Goal: Task Accomplishment & Management: Manage account settings

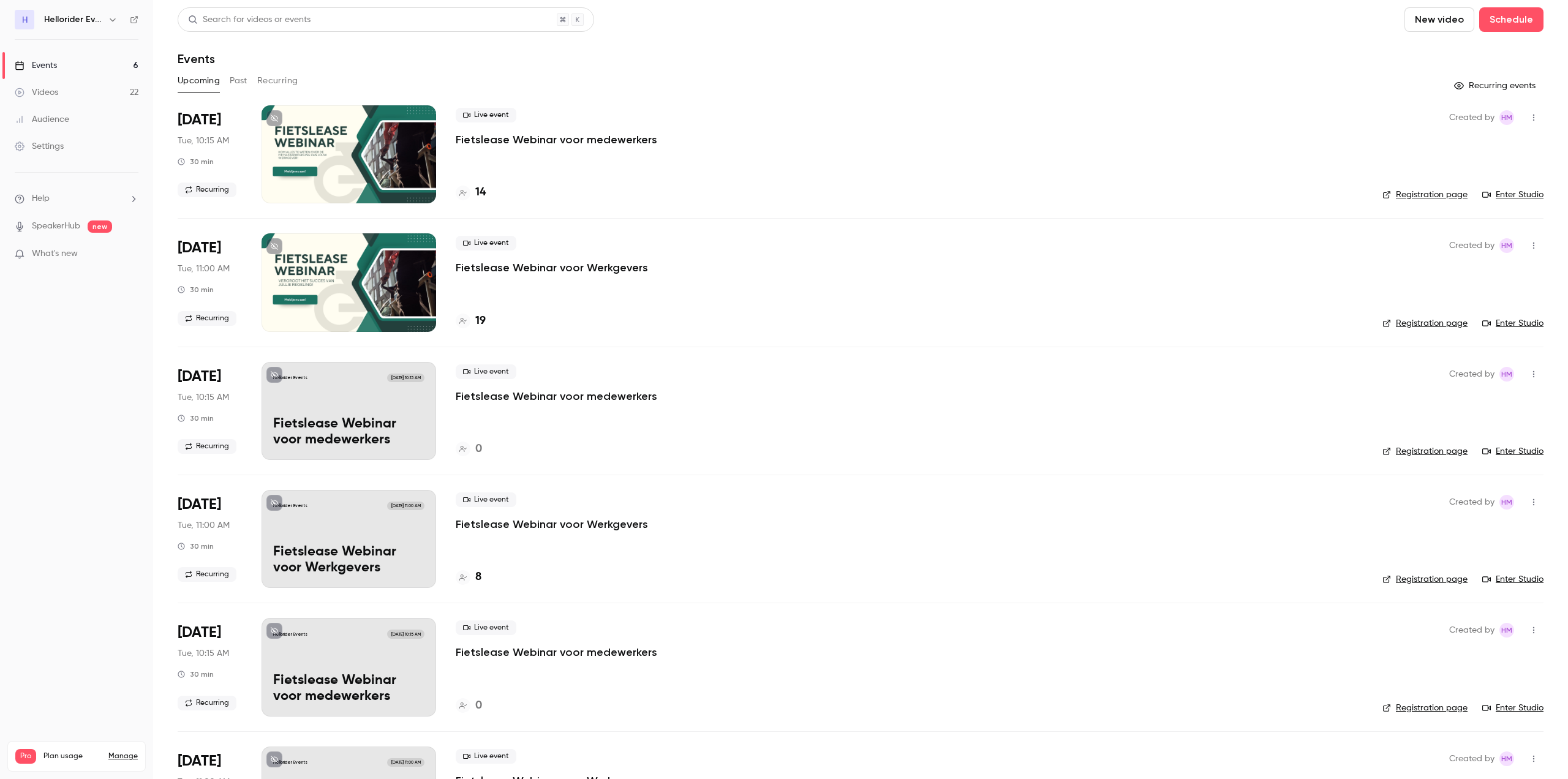
click at [237, 82] on button "Past" at bounding box center [239, 81] width 18 height 20
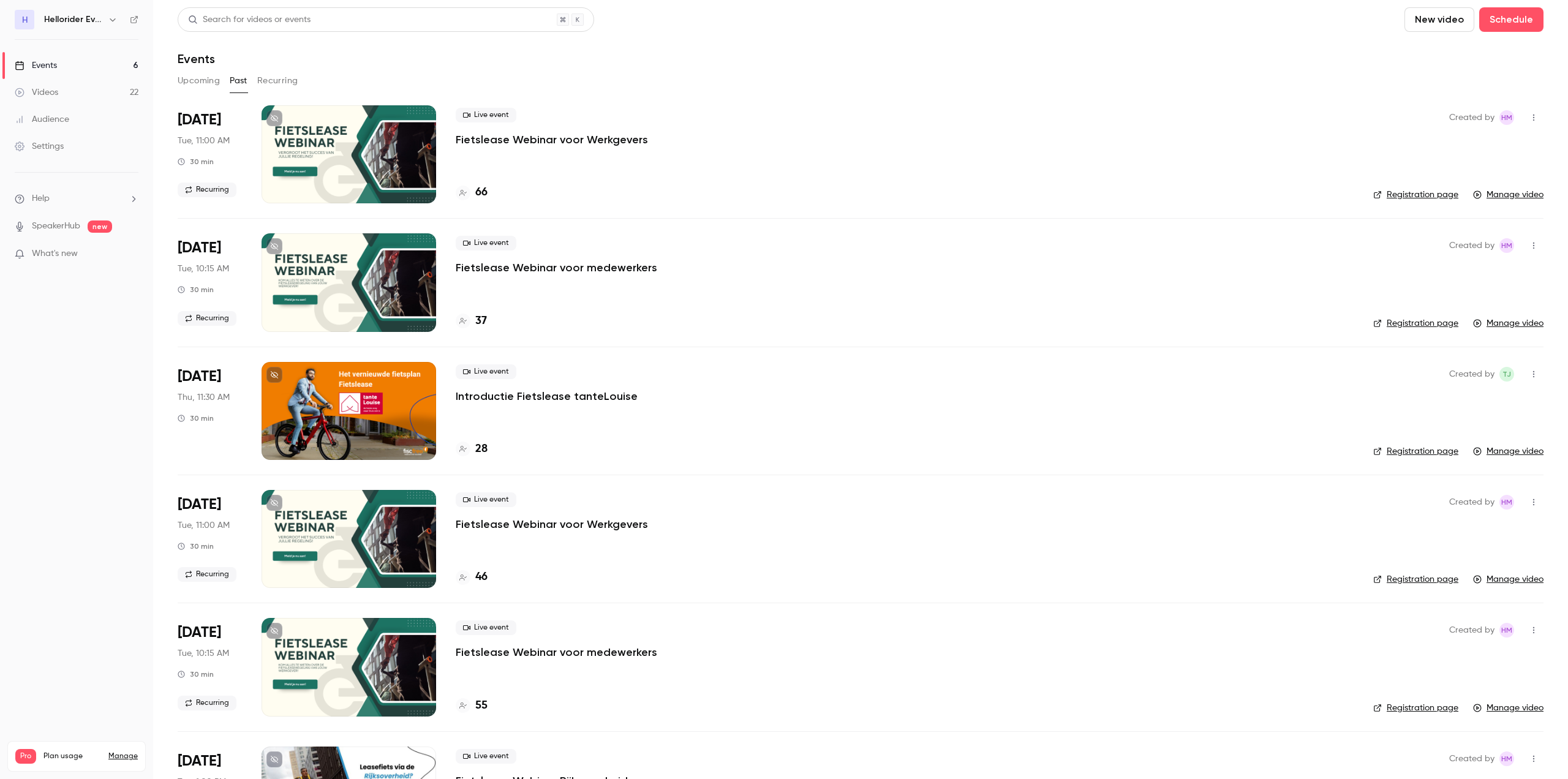
click at [586, 143] on p "Fietslease Webinar voor Werkgevers" at bounding box center [552, 139] width 193 height 14
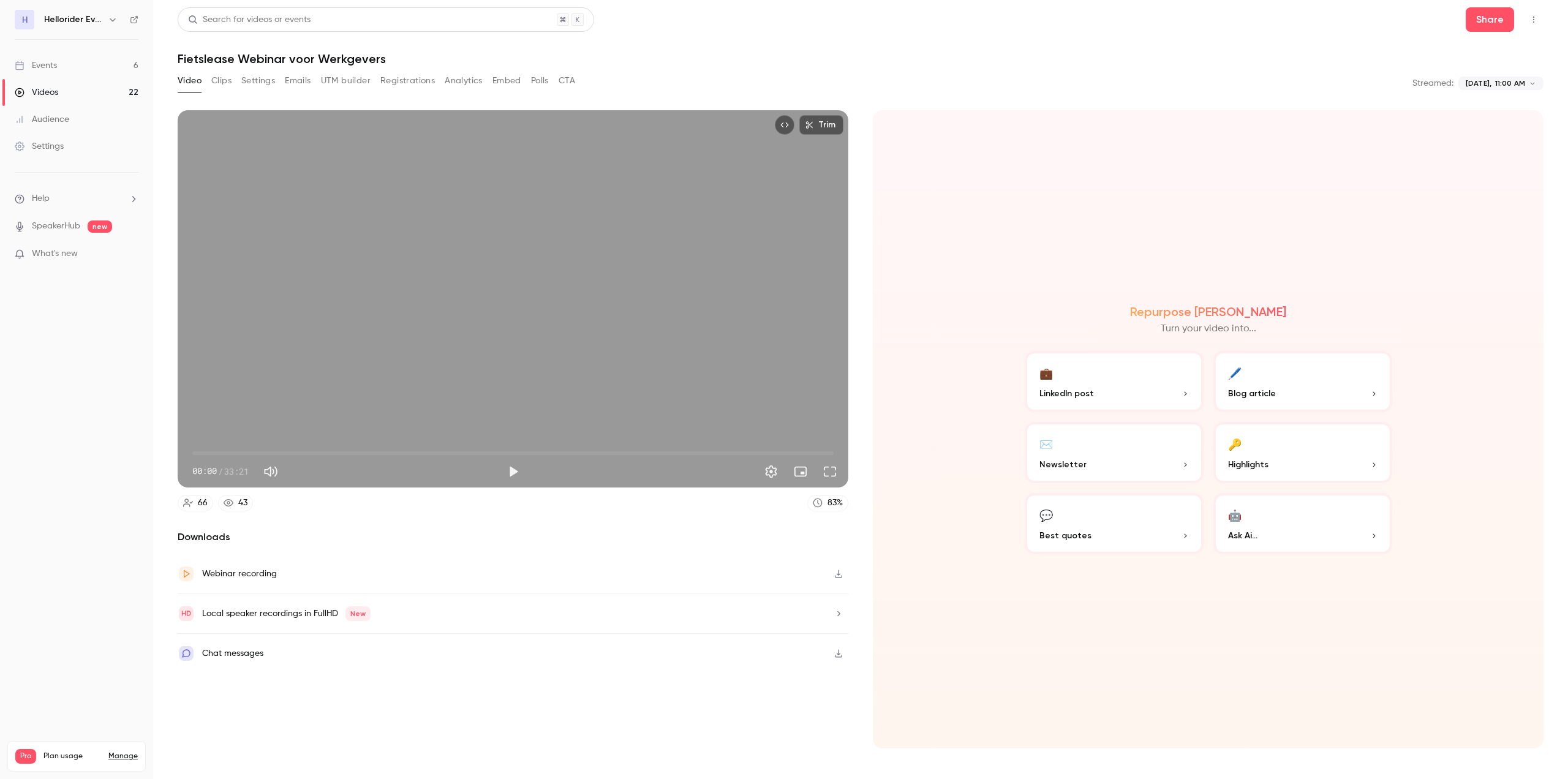
click at [420, 80] on button "Registrations" at bounding box center [407, 81] width 54 height 20
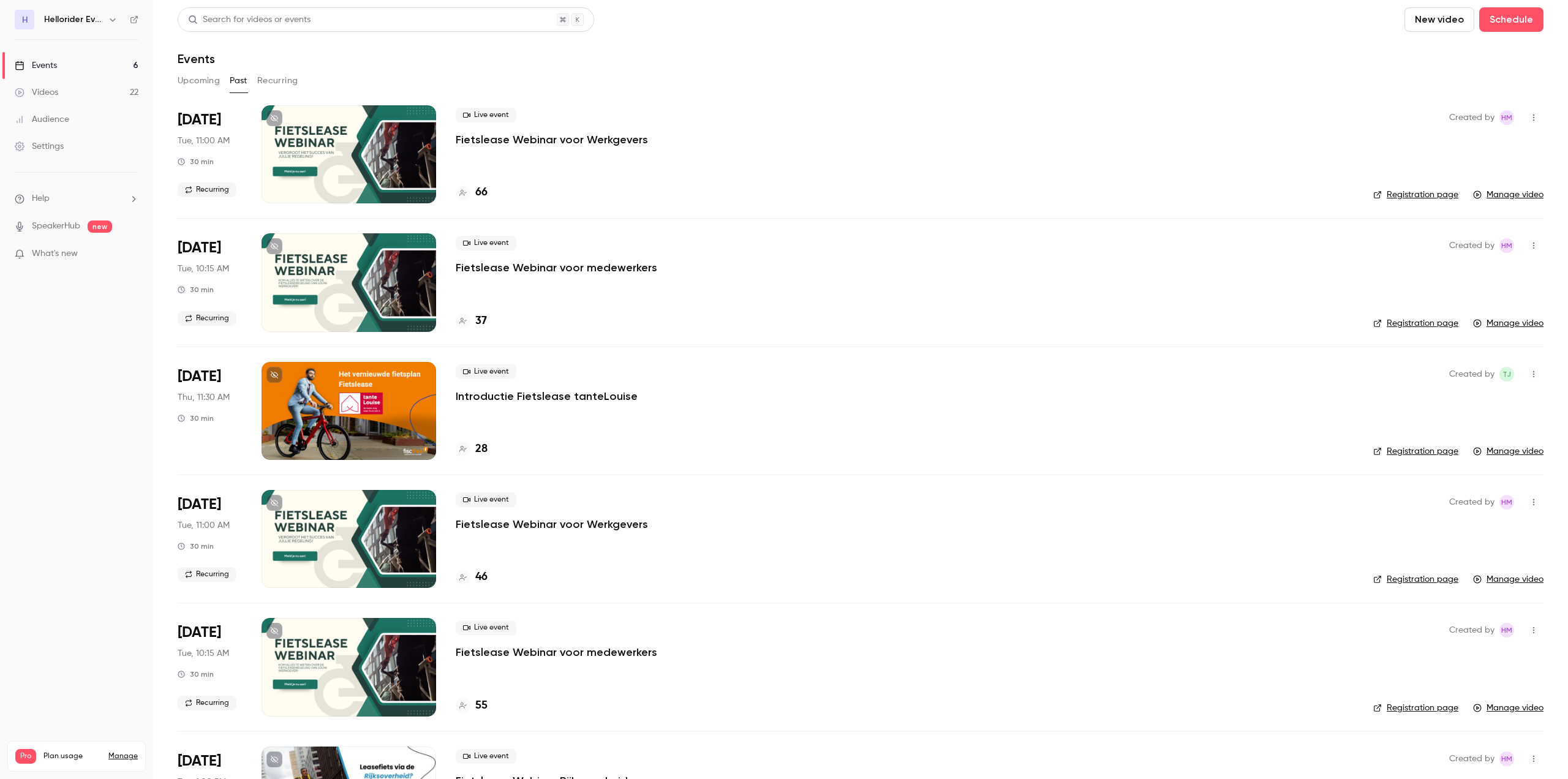
click at [617, 529] on p "Fietslease Webinar voor Werkgevers" at bounding box center [552, 524] width 193 height 14
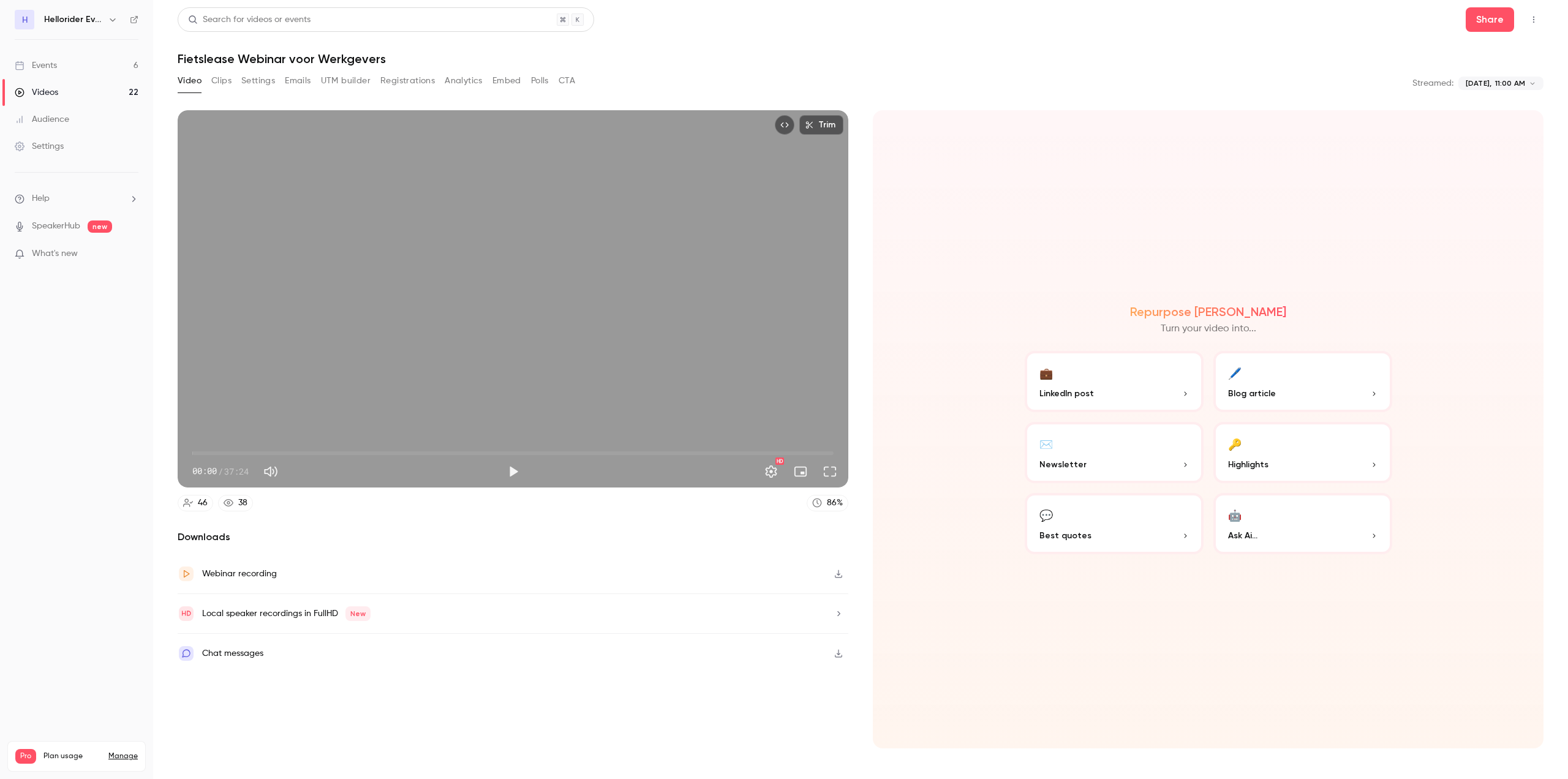
click at [413, 78] on button "Registrations" at bounding box center [407, 81] width 54 height 20
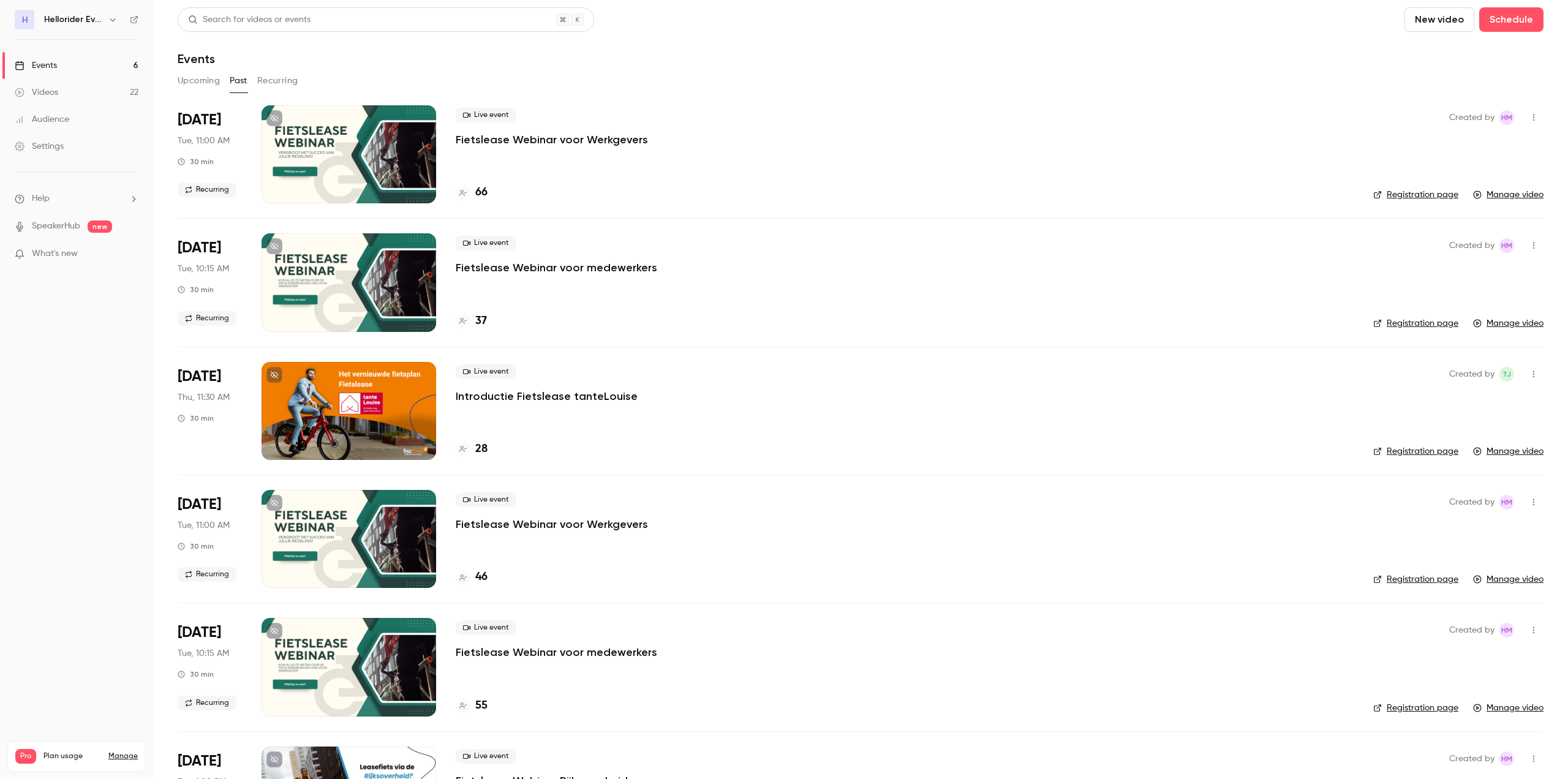
click at [496, 137] on p "Fietslease Webinar voor Werkgevers" at bounding box center [552, 139] width 193 height 14
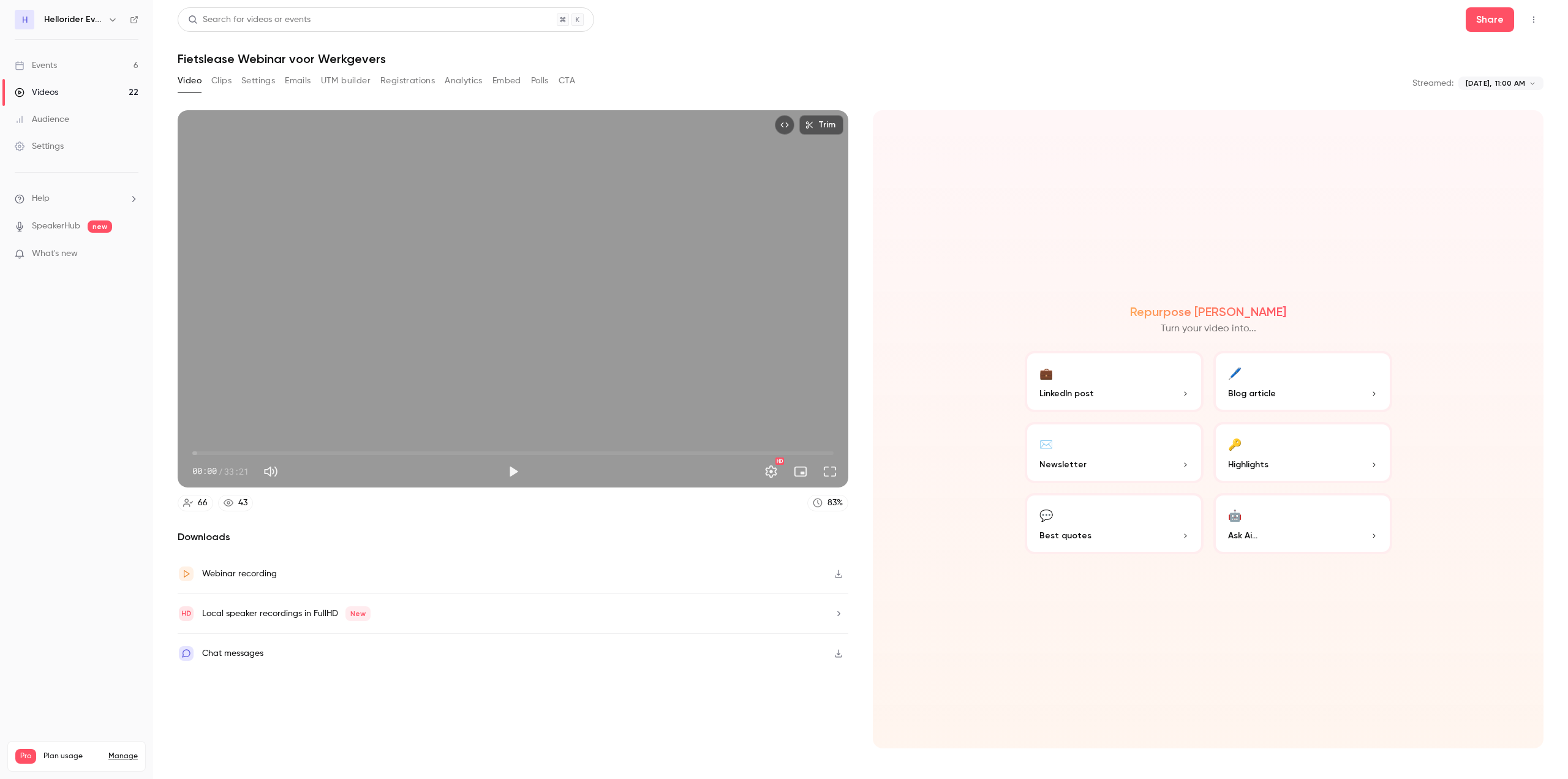
click at [414, 82] on button "Registrations" at bounding box center [407, 81] width 54 height 20
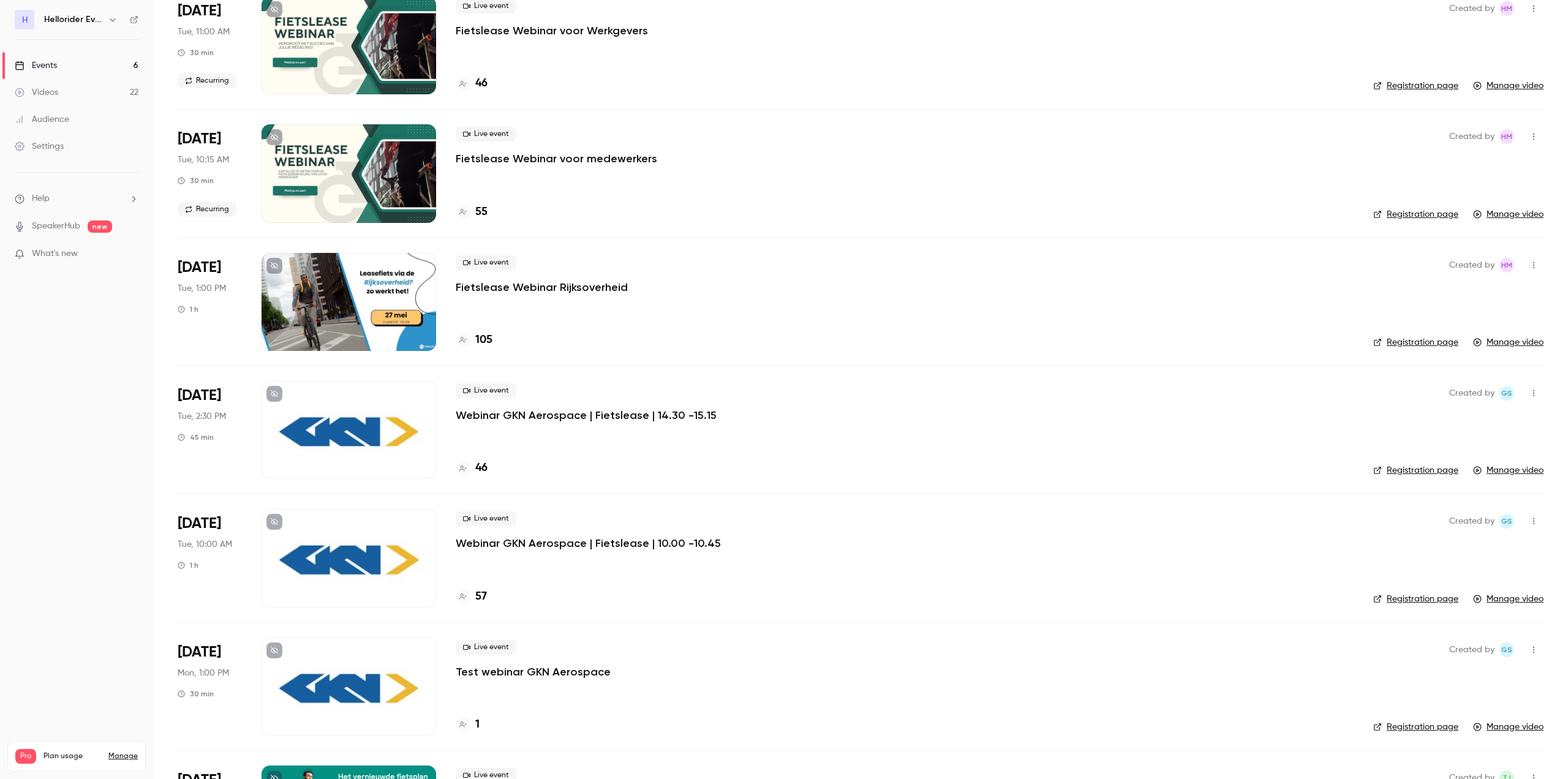
scroll to position [121, 0]
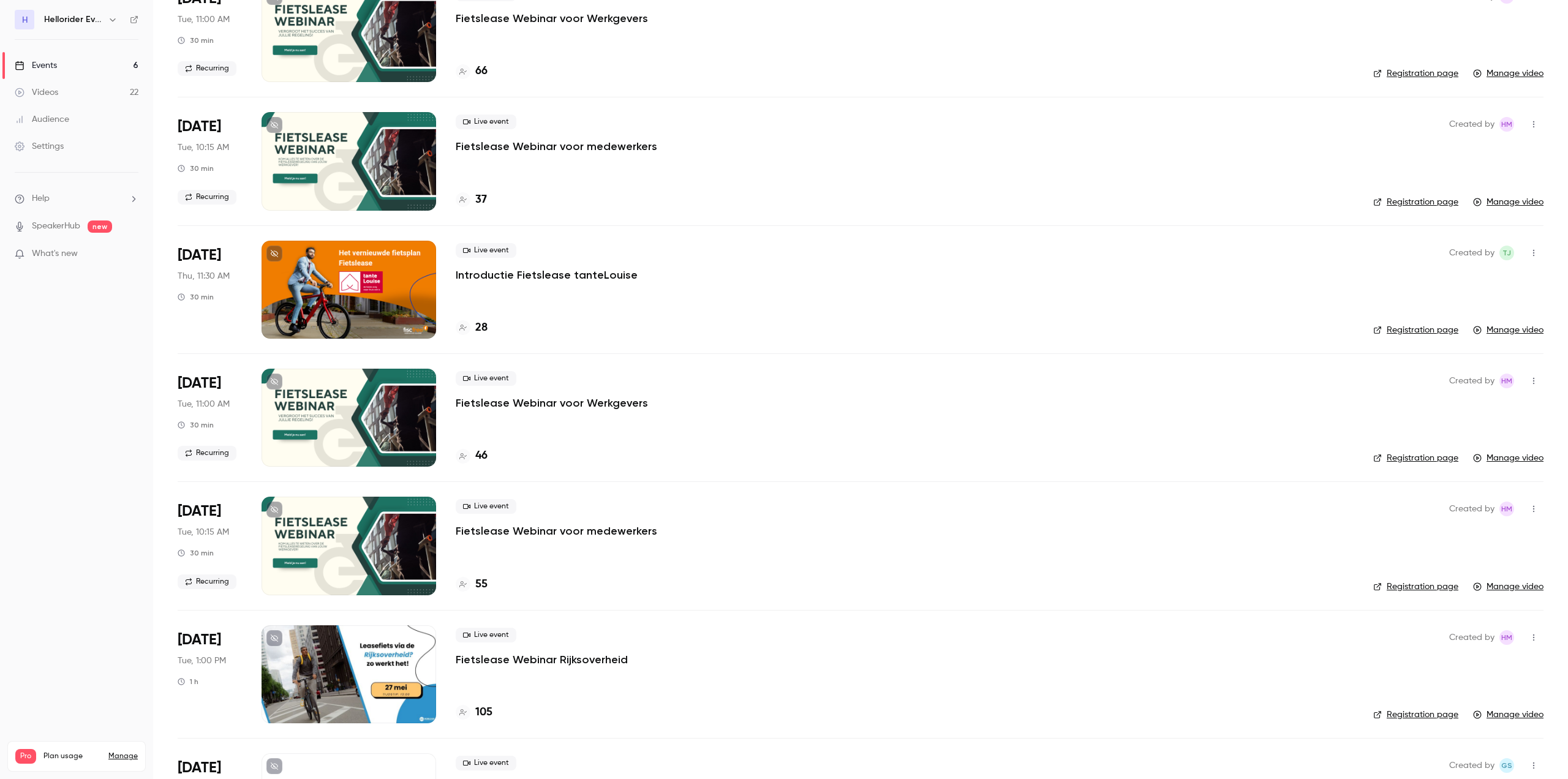
click at [109, 20] on icon "button" at bounding box center [112, 19] width 10 height 10
click at [88, 112] on span "Switch channel" at bounding box center [75, 110] width 62 height 13
click at [113, 100] on div "Hellorider" at bounding box center [114, 102] width 139 height 13
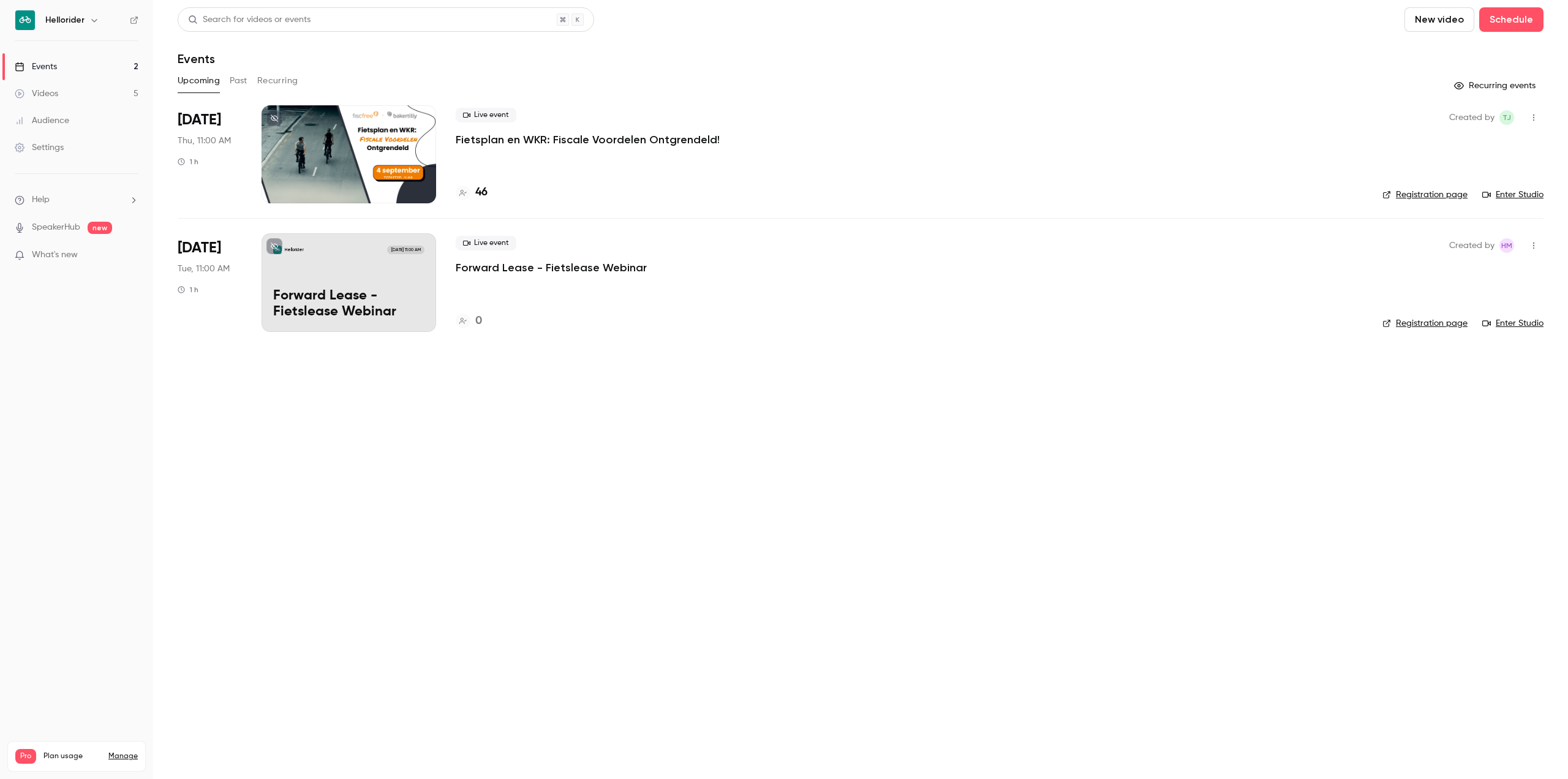
click at [235, 81] on button "Past" at bounding box center [239, 81] width 18 height 20
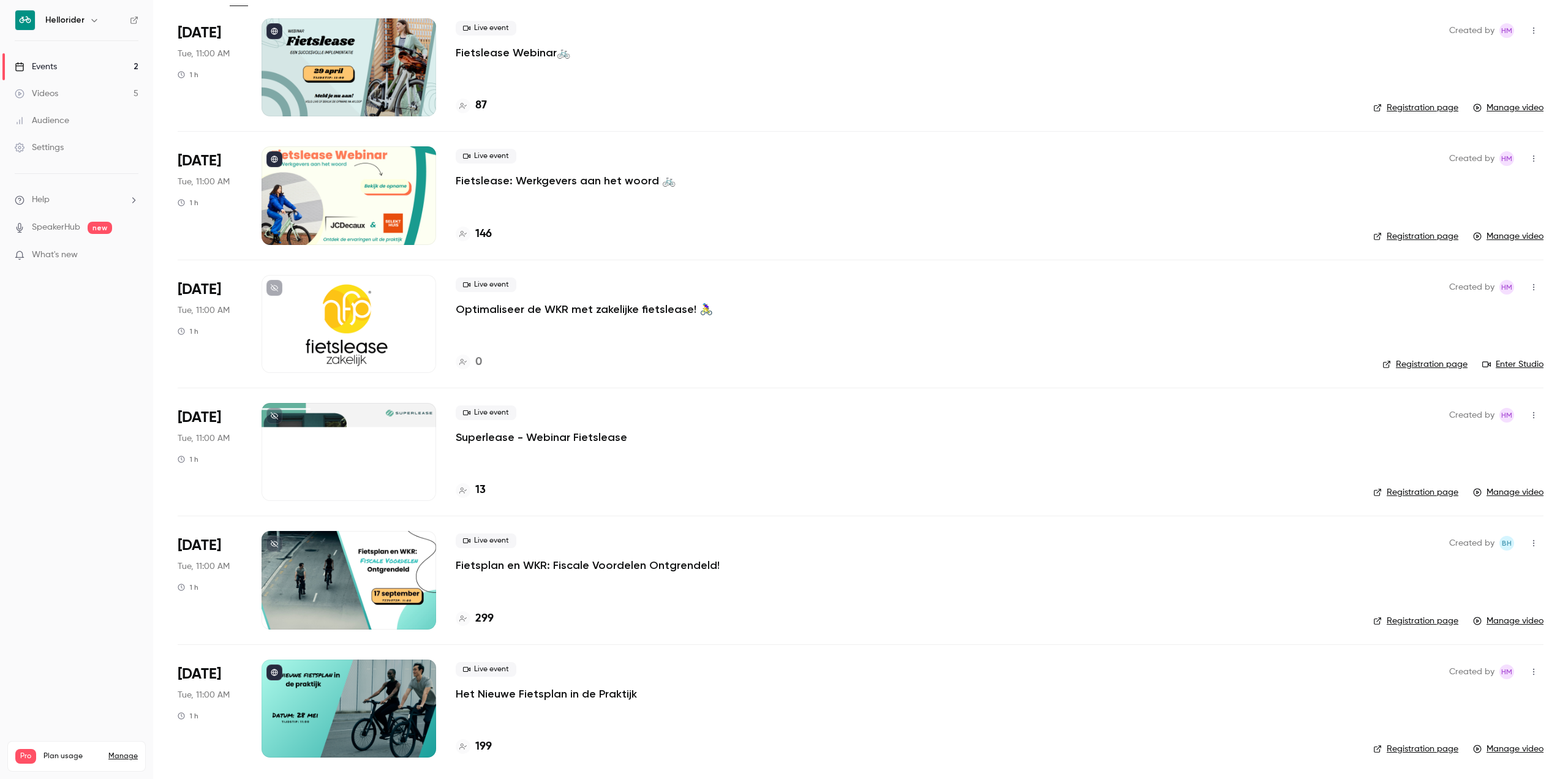
scroll to position [88, 0]
click at [544, 692] on p "Het Nieuwe Fietsplan in de Praktijk" at bounding box center [546, 693] width 181 height 14
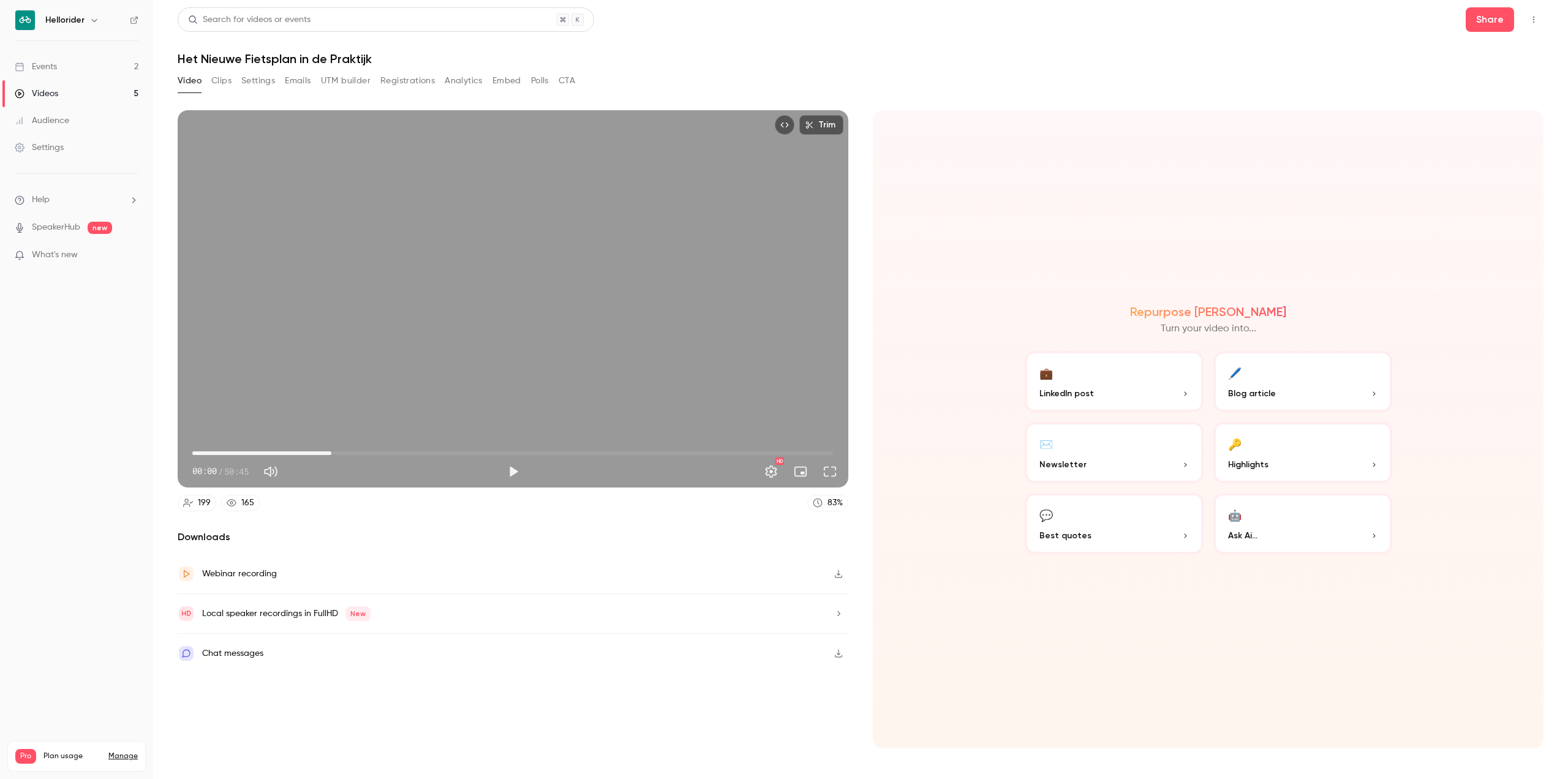
click at [331, 454] on span "11:00" at bounding box center [513, 453] width 641 height 20
click at [372, 453] on span "11:00" at bounding box center [513, 453] width 641 height 20
click at [401, 452] on span "14:12" at bounding box center [513, 453] width 641 height 20
click at [429, 450] on span "16:32" at bounding box center [513, 453] width 641 height 20
click at [465, 453] on span "18:42" at bounding box center [513, 453] width 641 height 20
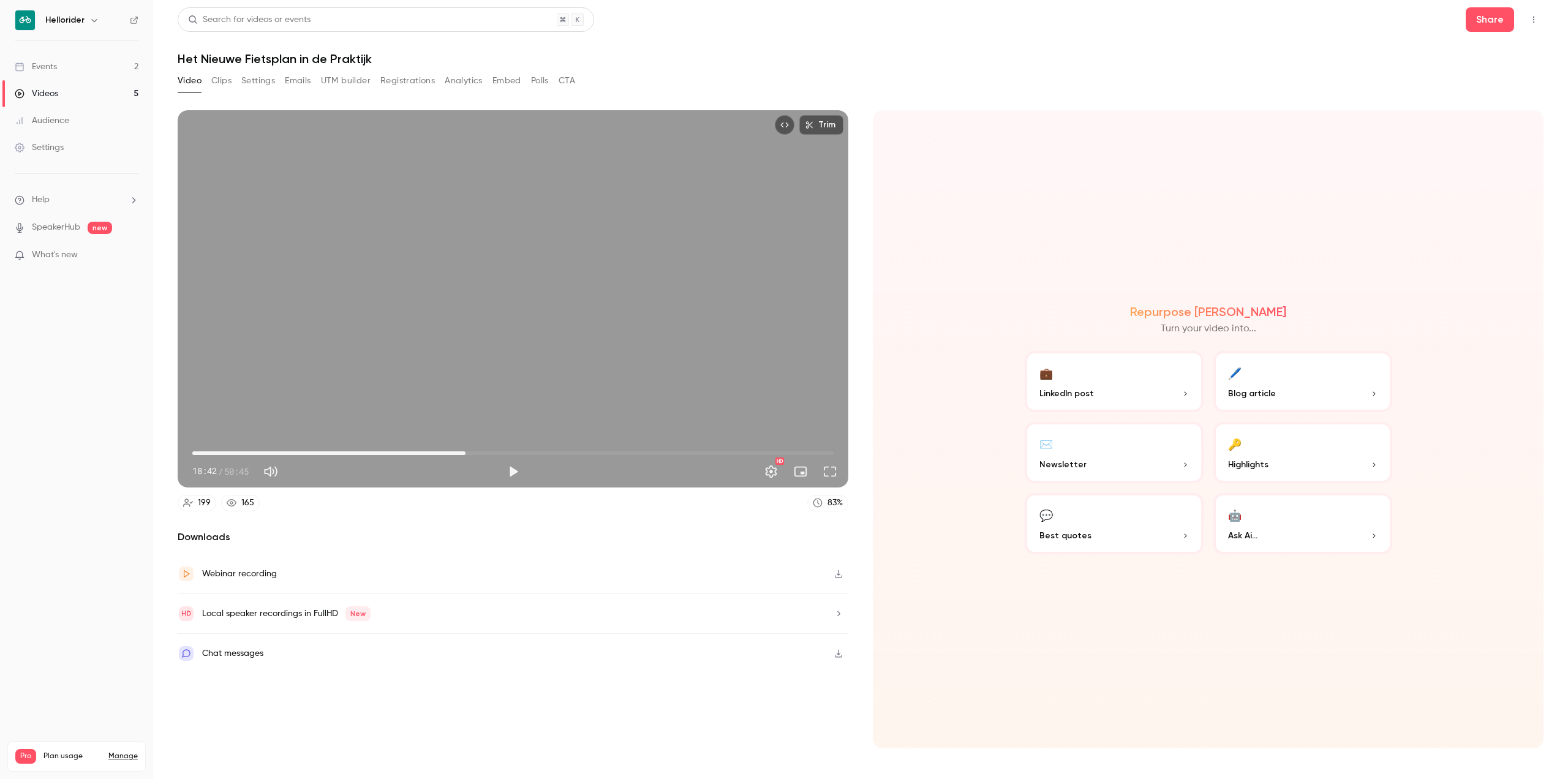
click at [484, 451] on span "21:37" at bounding box center [513, 453] width 641 height 20
click at [542, 450] on span "27:41" at bounding box center [513, 453] width 641 height 20
click at [530, 446] on span "27:41" at bounding box center [513, 453] width 641 height 20
click at [518, 448] on span "26:45" at bounding box center [513, 453] width 641 height 20
click at [494, 453] on span "25:50" at bounding box center [513, 453] width 641 height 20
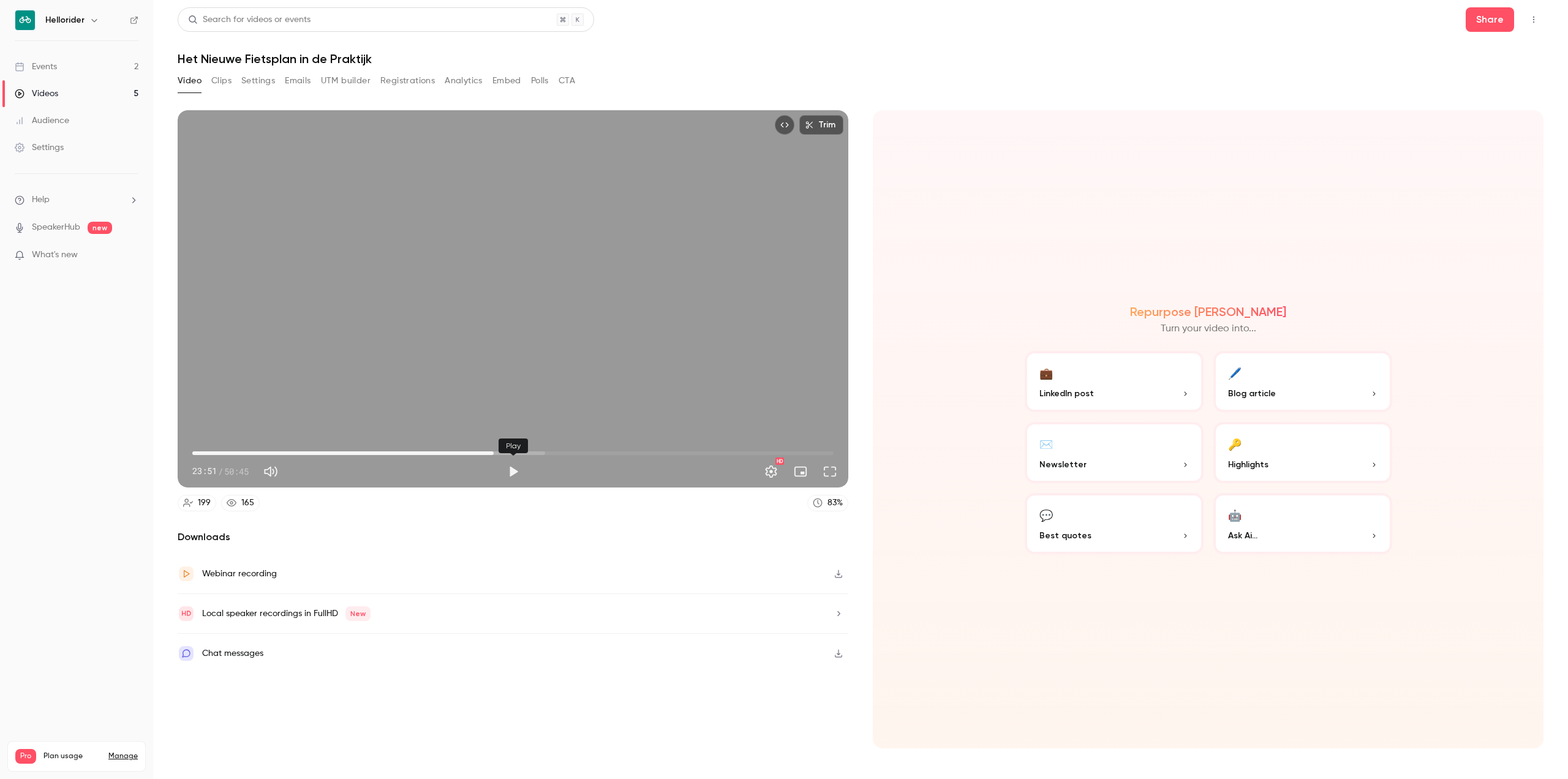
click at [508, 470] on button "Play" at bounding box center [513, 471] width 24 height 24
click at [501, 453] on span "24:29" at bounding box center [513, 453] width 641 height 20
click at [507, 452] on span "24:55" at bounding box center [507, 453] width 4 height 4
click at [510, 452] on span "25:12" at bounding box center [510, 453] width 4 height 4
click at [523, 452] on div "Pause" at bounding box center [514, 446] width 37 height 14
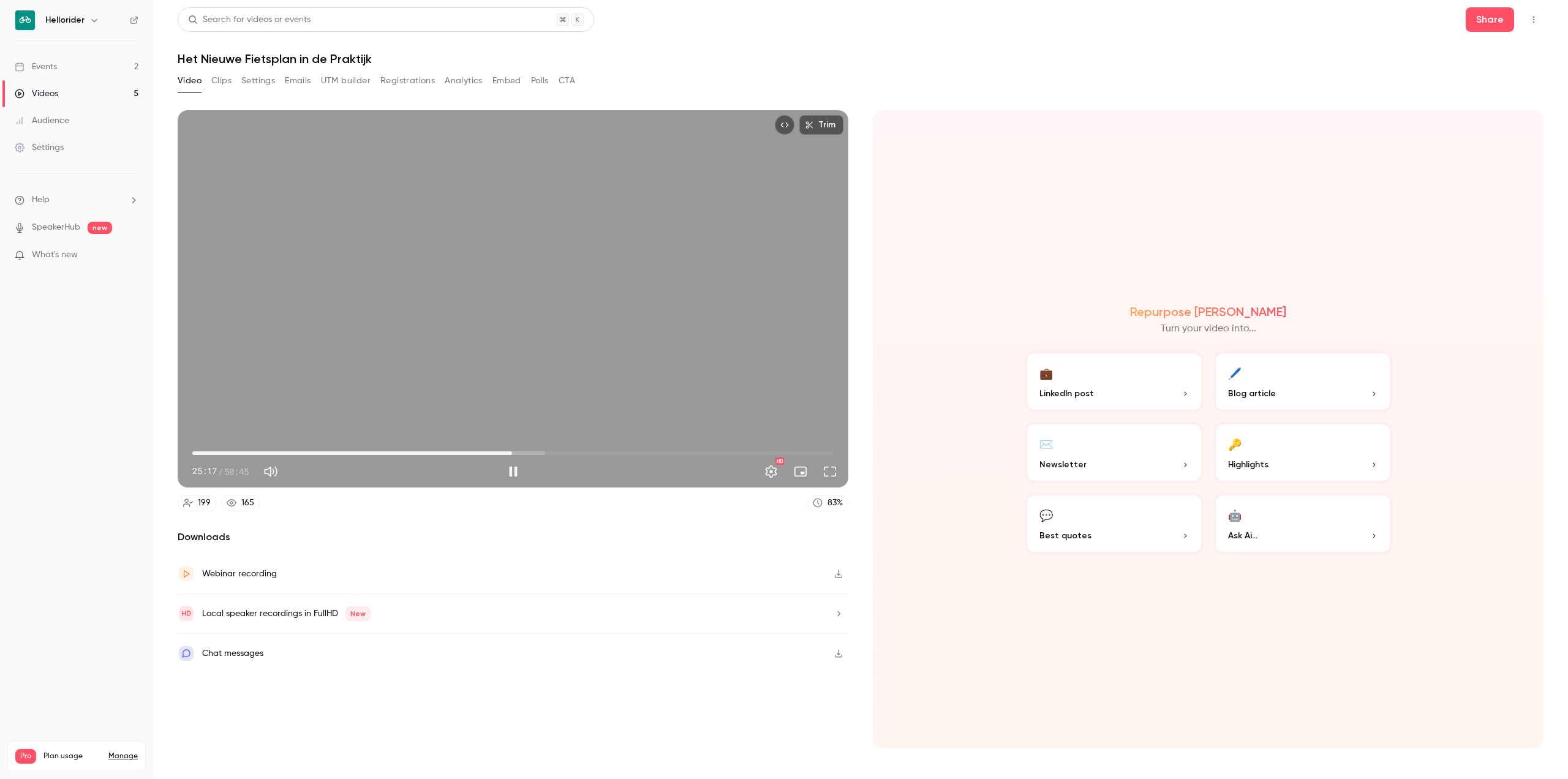
click at [519, 451] on span "25:17" at bounding box center [513, 453] width 641 height 20
click at [537, 452] on span "27:20" at bounding box center [513, 453] width 641 height 20
click at [549, 455] on span "28:16" at bounding box center [513, 453] width 641 height 20
click at [556, 452] on span "28:45" at bounding box center [556, 453] width 4 height 4
click at [562, 452] on span "29:14" at bounding box center [562, 453] width 4 height 4
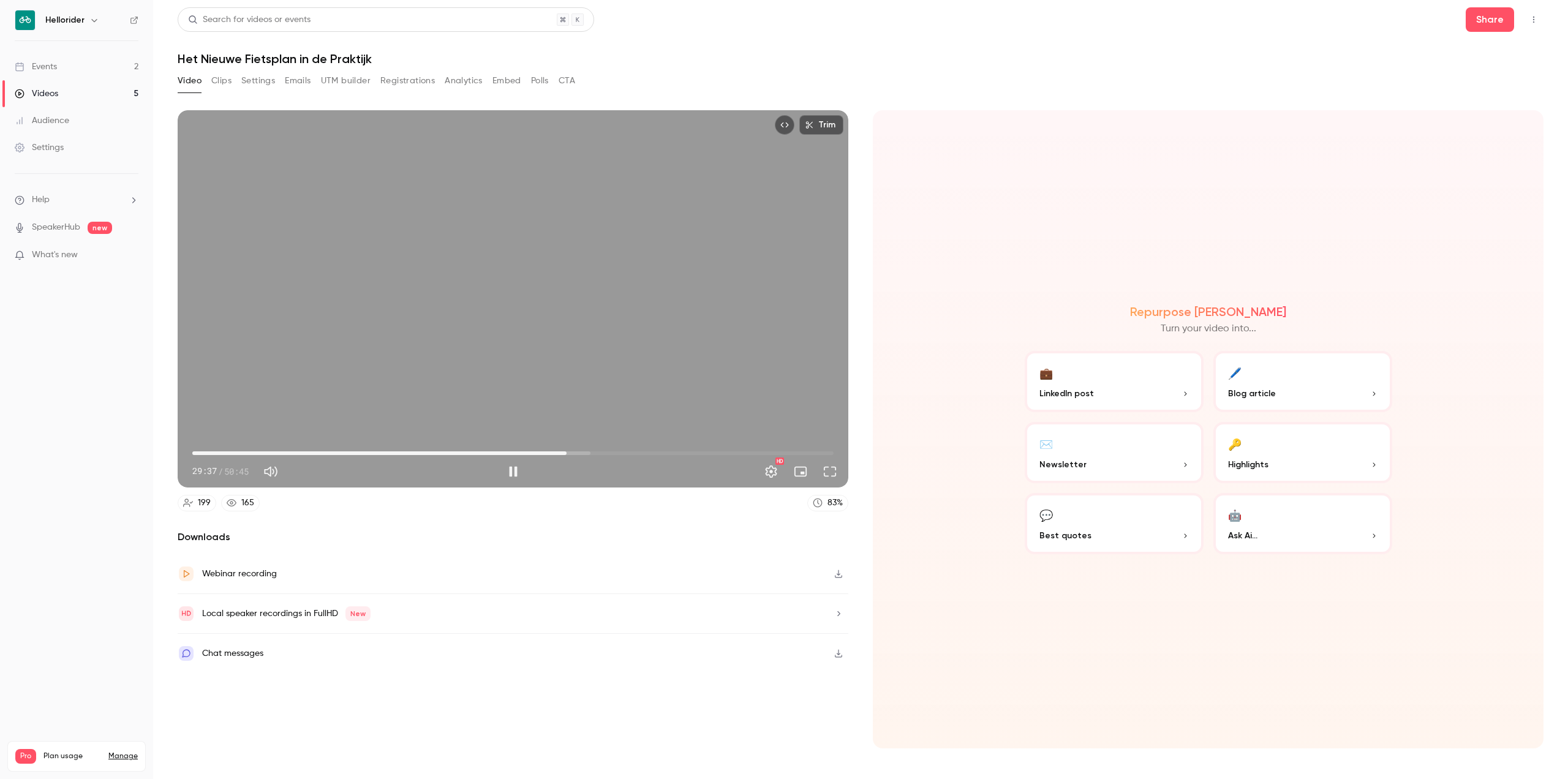
click at [579, 294] on div "Trim 29:37 29:37 / 50:45 HD" at bounding box center [512, 299] width 670 height 377
type input "******"
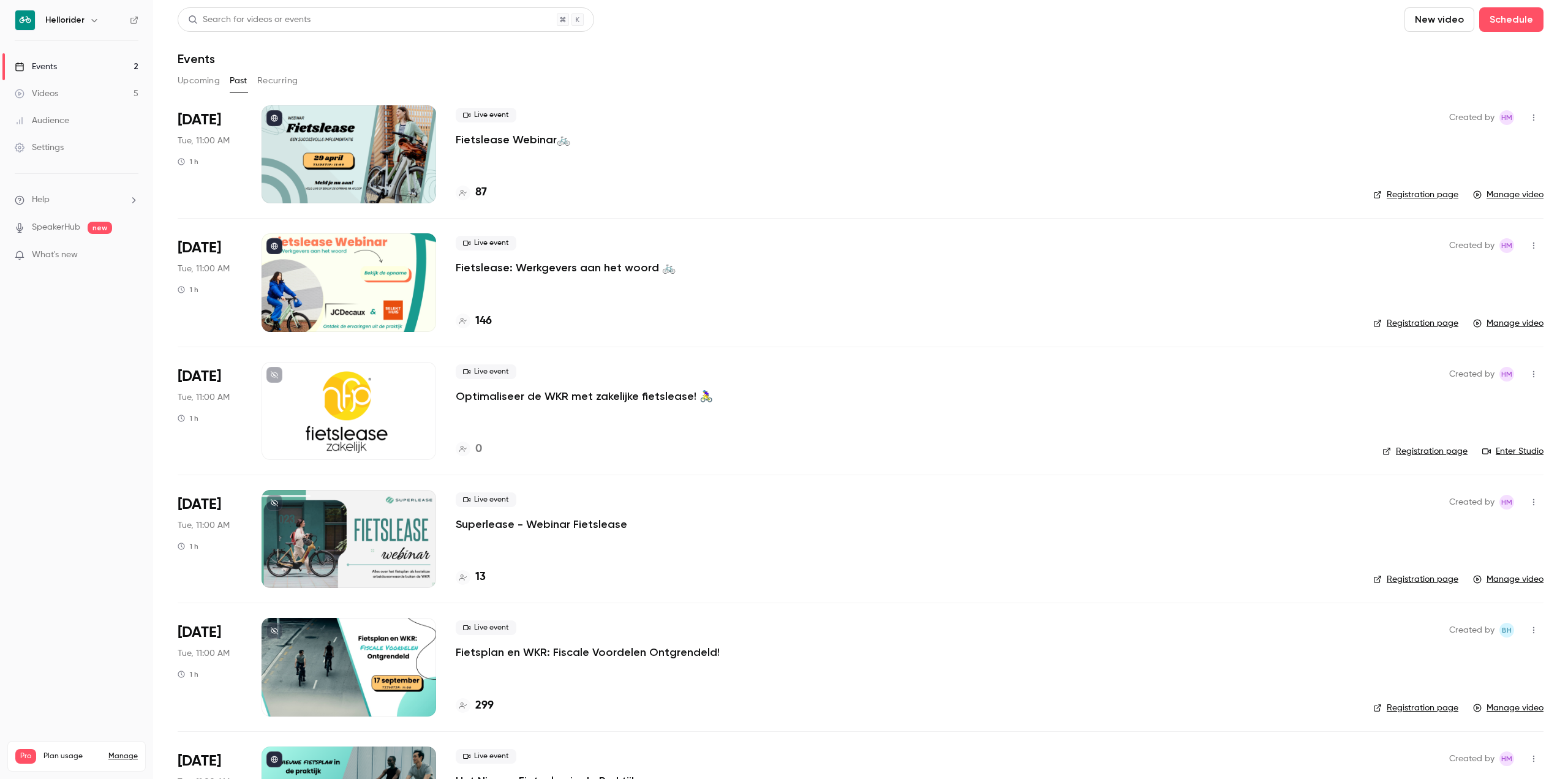
click at [100, 18] on button "button" at bounding box center [94, 20] width 14 height 14
click at [92, 103] on li "Switch channel 2" at bounding box center [102, 112] width 184 height 33
click at [119, 134] on div "Hellorider Events" at bounding box center [114, 138] width 139 height 13
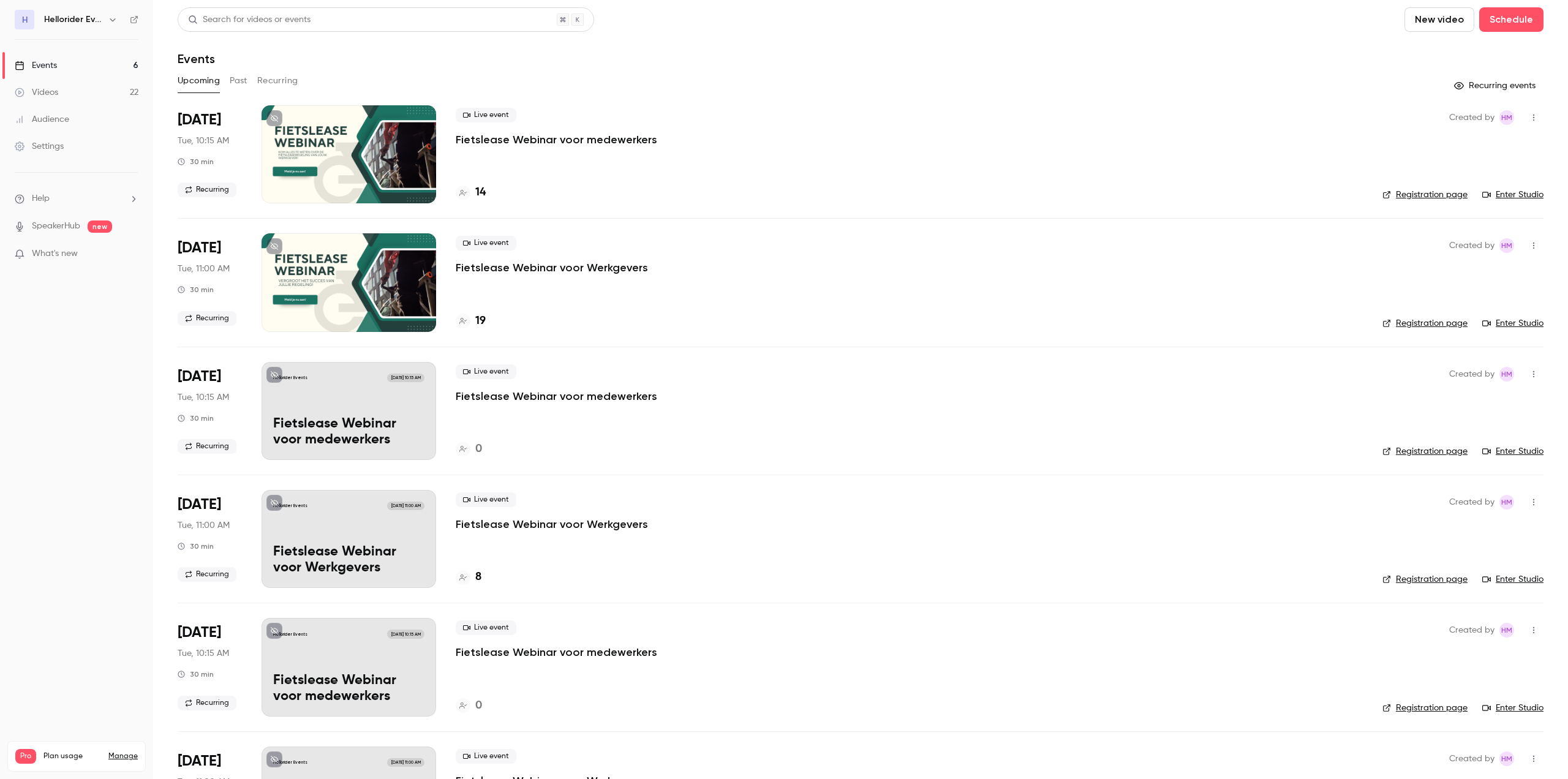
click at [535, 147] on p "Fietslease Webinar voor medewerkers" at bounding box center [556, 139] width 202 height 14
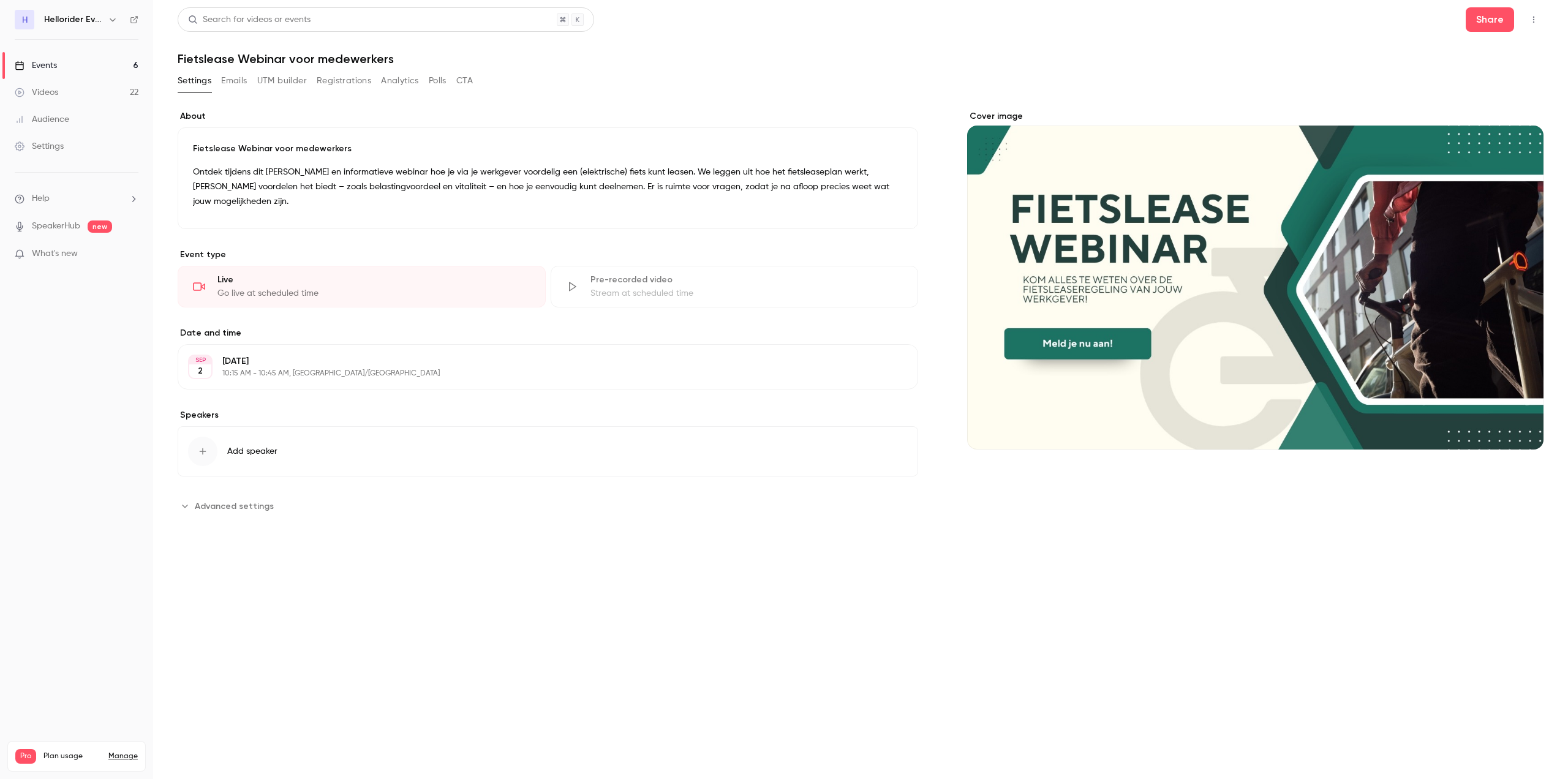
click at [356, 81] on button "Registrations" at bounding box center [344, 81] width 54 height 20
click at [891, 357] on button "Edit" at bounding box center [885, 367] width 44 height 20
click at [799, 452] on button "Cancel" at bounding box center [799, 464] width 54 height 24
click at [1526, 22] on button "button" at bounding box center [1534, 20] width 20 height 20
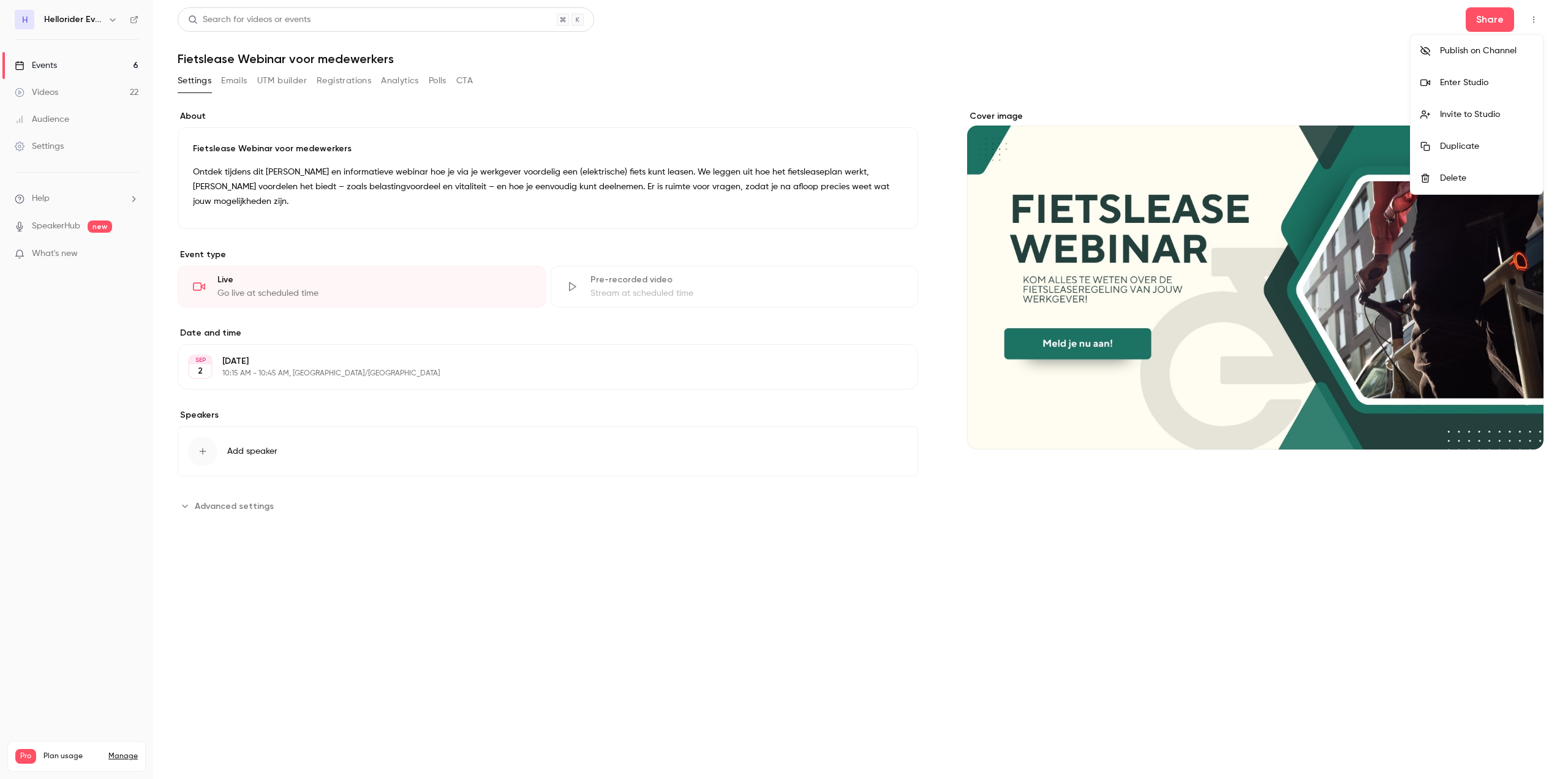
click at [796, 26] on div at bounding box center [784, 389] width 1568 height 779
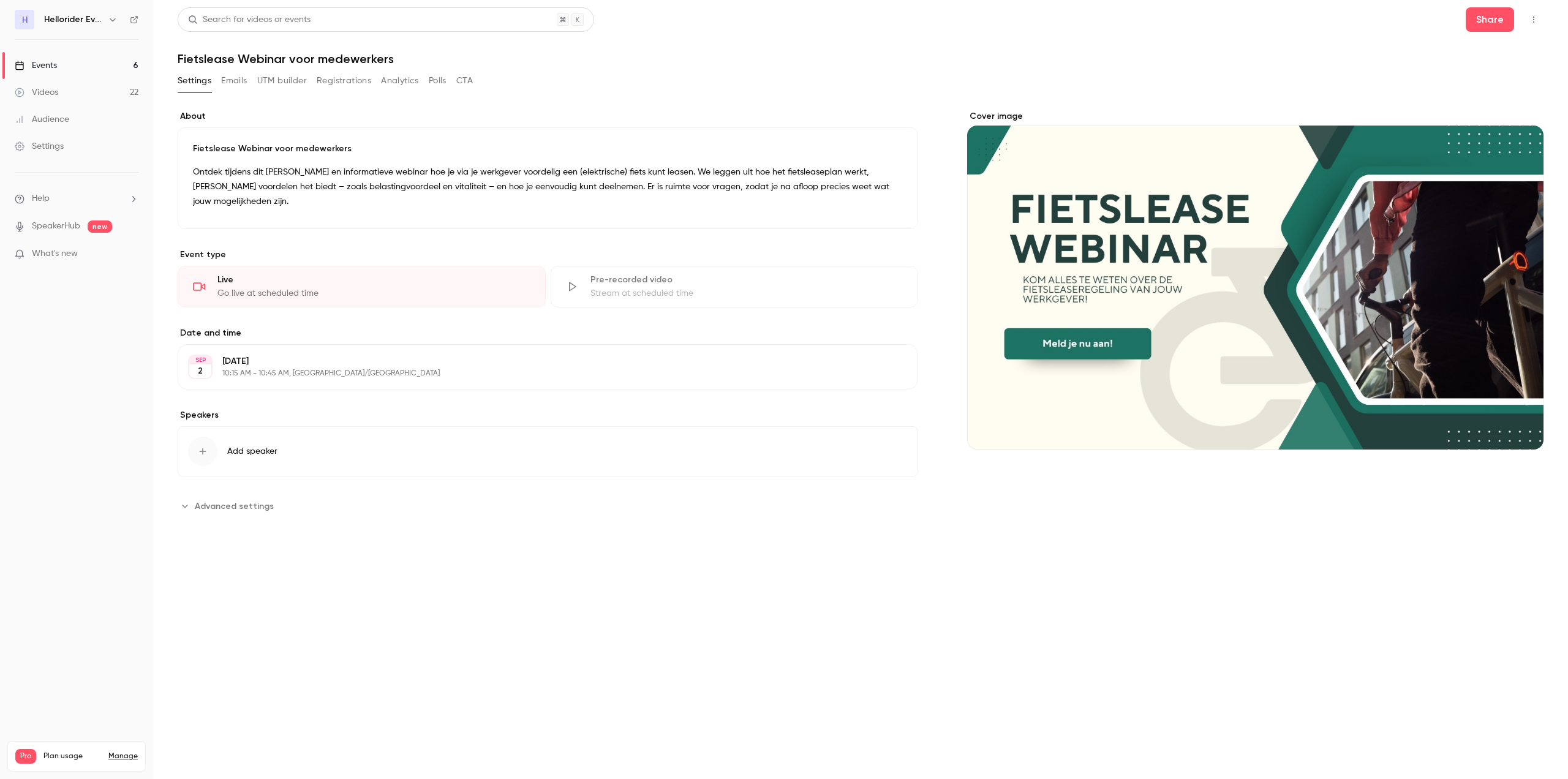
click at [878, 195] on button "Edit" at bounding box center [880, 204] width 44 height 20
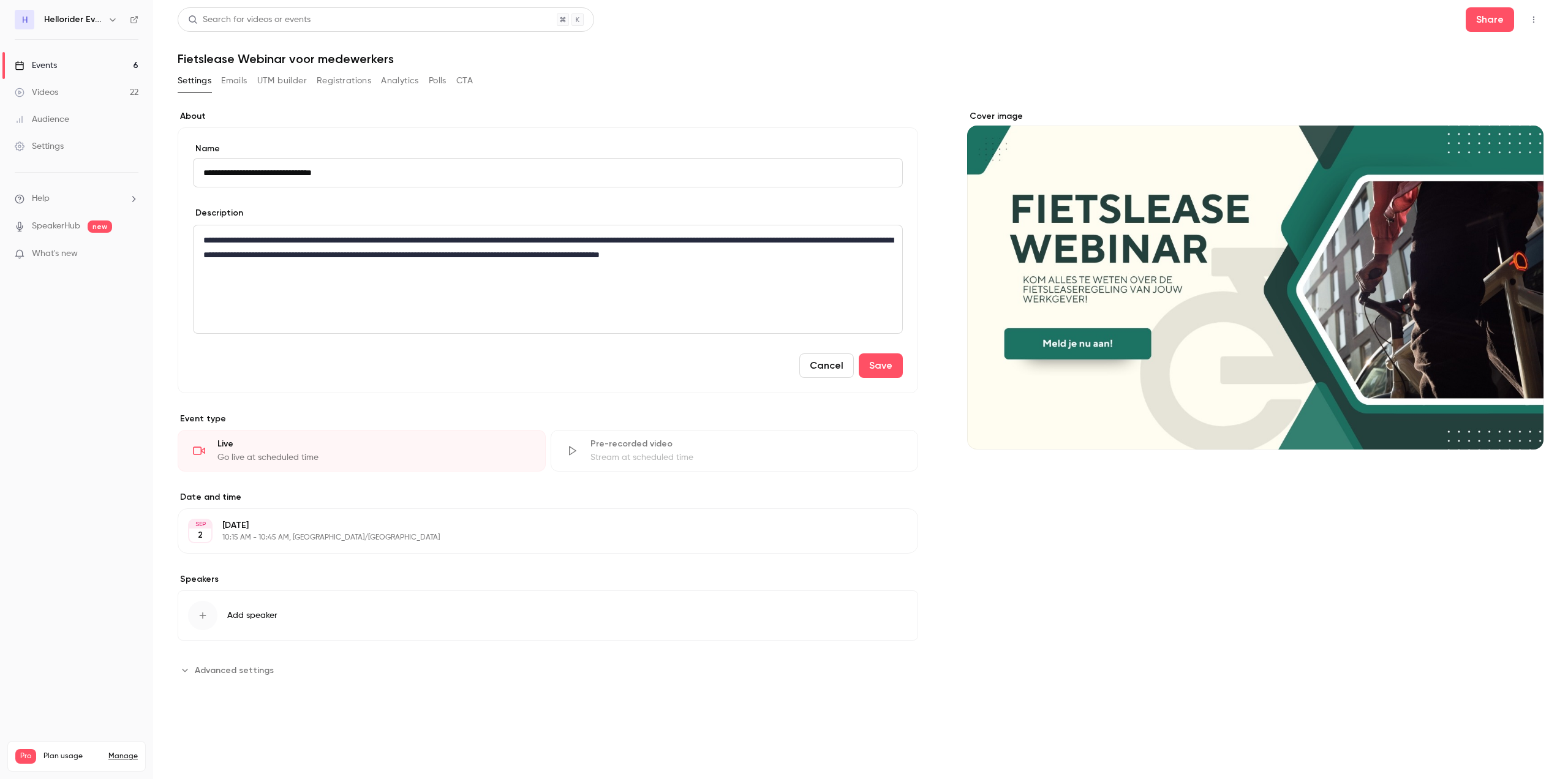
click at [839, 365] on button "Cancel" at bounding box center [826, 366] width 54 height 24
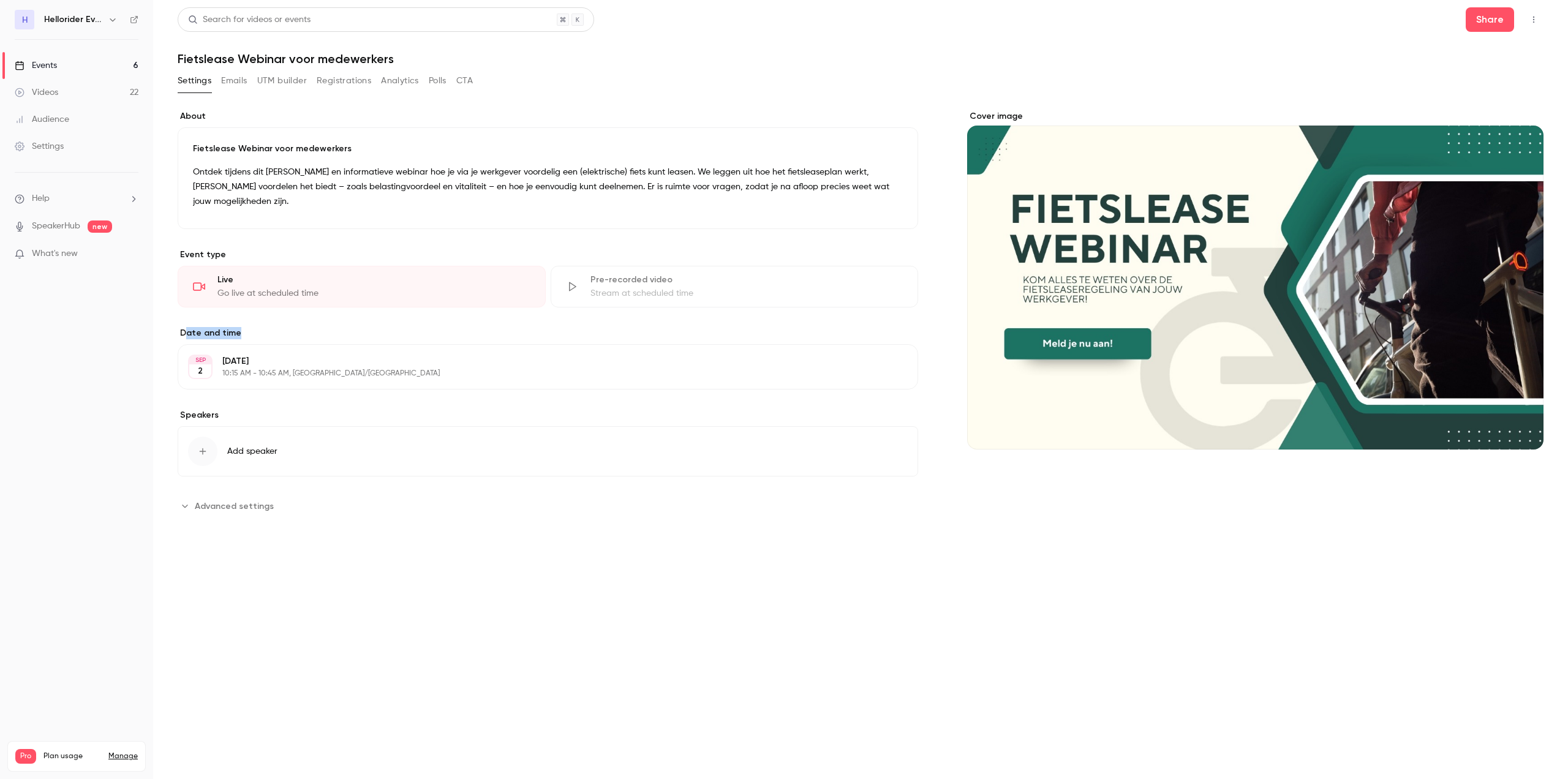
drag, startPoint x: 185, startPoint y: 318, endPoint x: 245, endPoint y: 314, distance: 60.1
click at [245, 327] on label "Date and time" at bounding box center [547, 333] width 740 height 13
click at [236, 82] on button "Emails" at bounding box center [233, 81] width 25 height 20
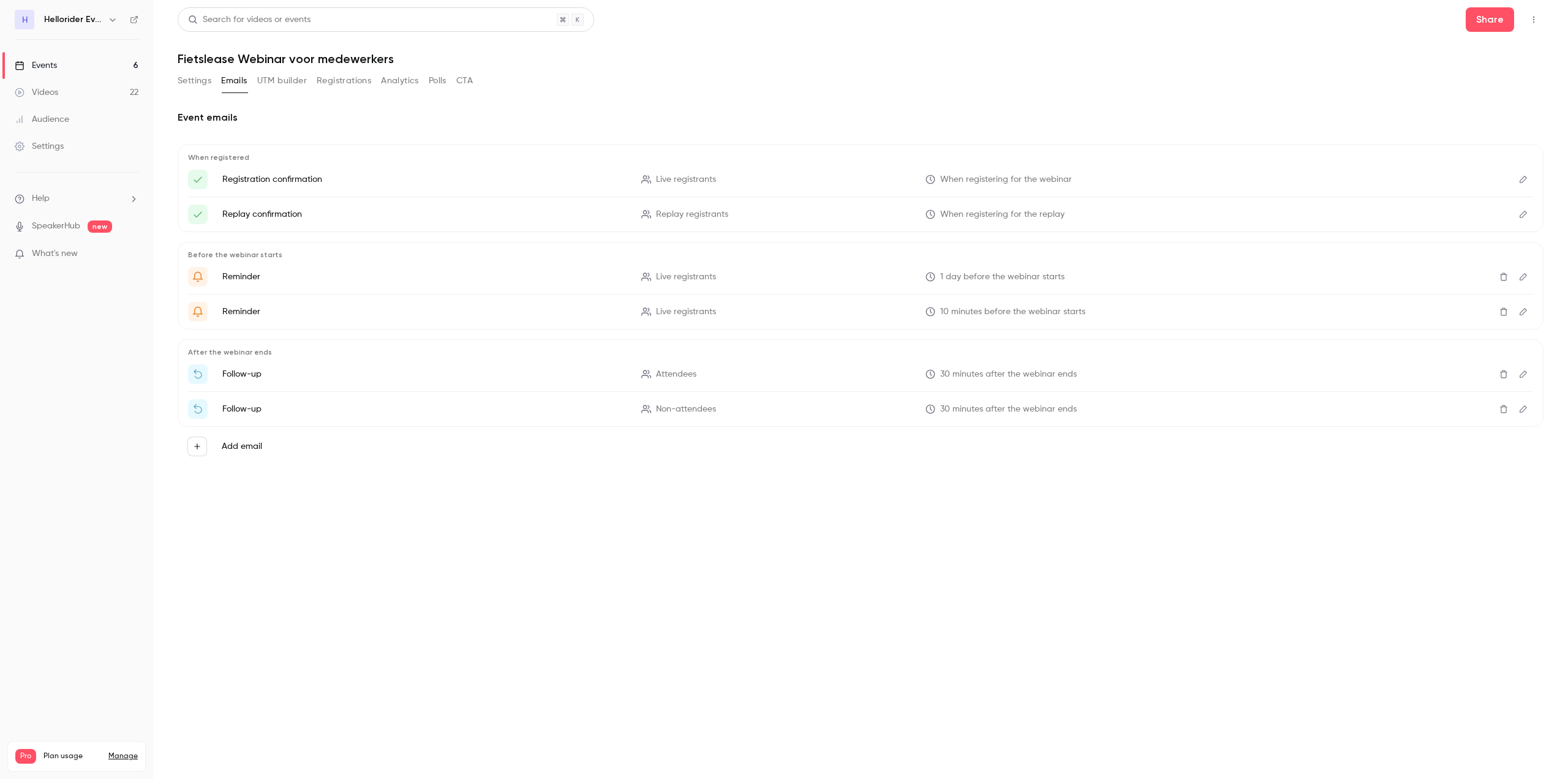
click at [280, 80] on button "UTM builder" at bounding box center [281, 81] width 50 height 20
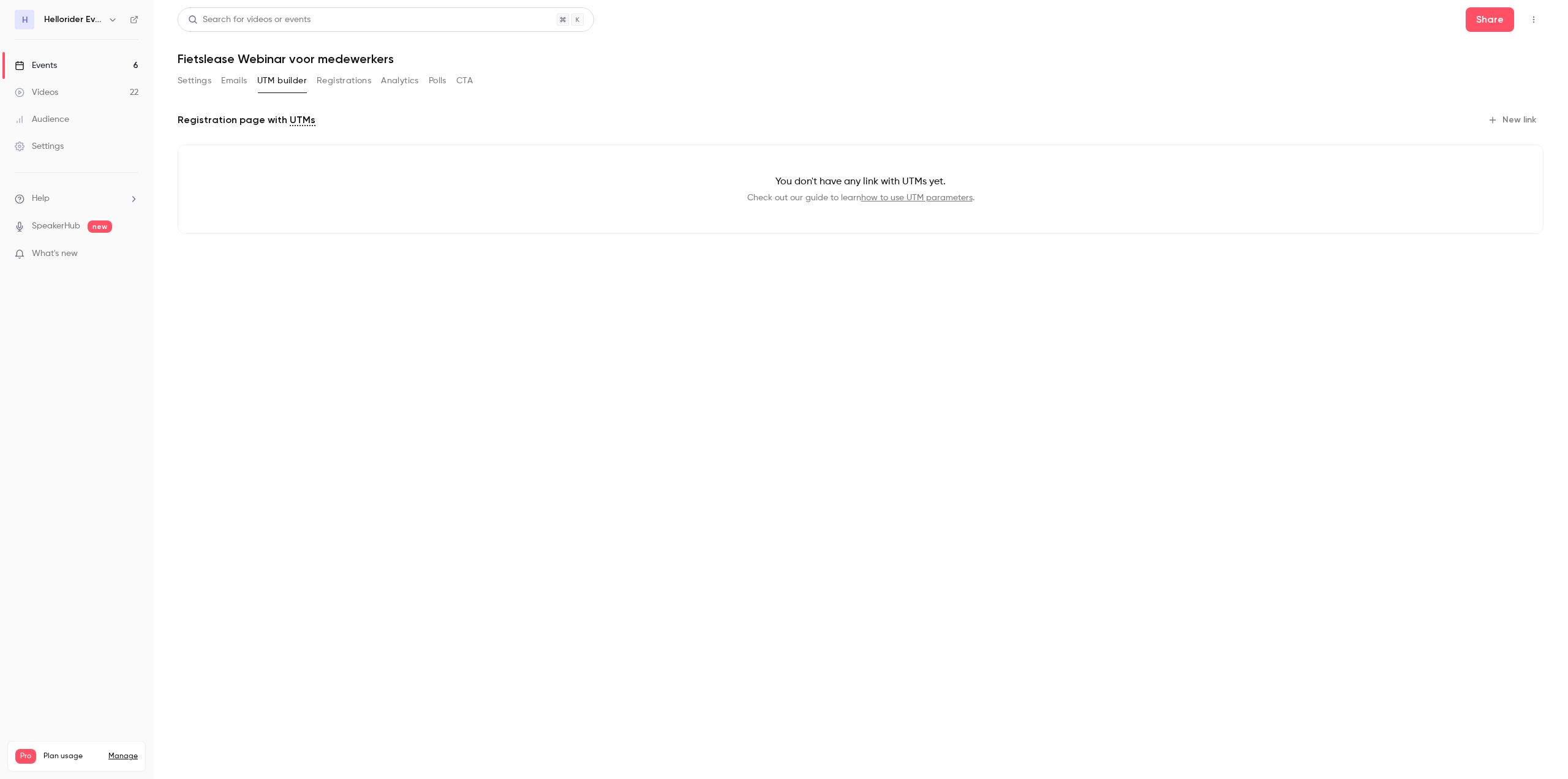
click at [198, 81] on button "Settings" at bounding box center [194, 81] width 33 height 20
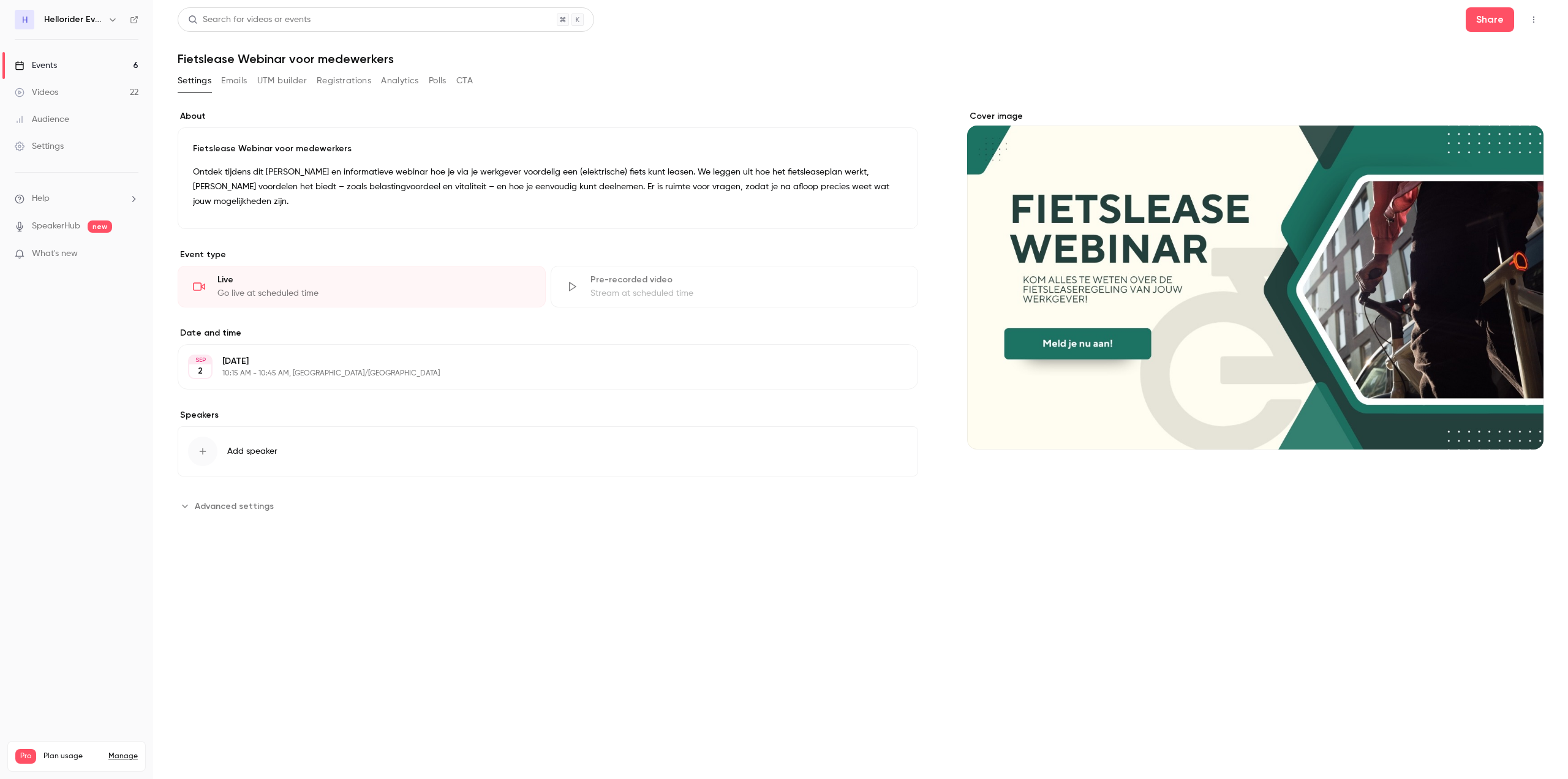
click at [278, 375] on div "[DATE] [DATE] 10:15 AM - 10:45 AM, [GEOGRAPHIC_DATA]/[GEOGRAPHIC_DATA] Edit" at bounding box center [547, 366] width 740 height 45
click at [274, 359] on input "**********" at bounding box center [509, 374] width 605 height 29
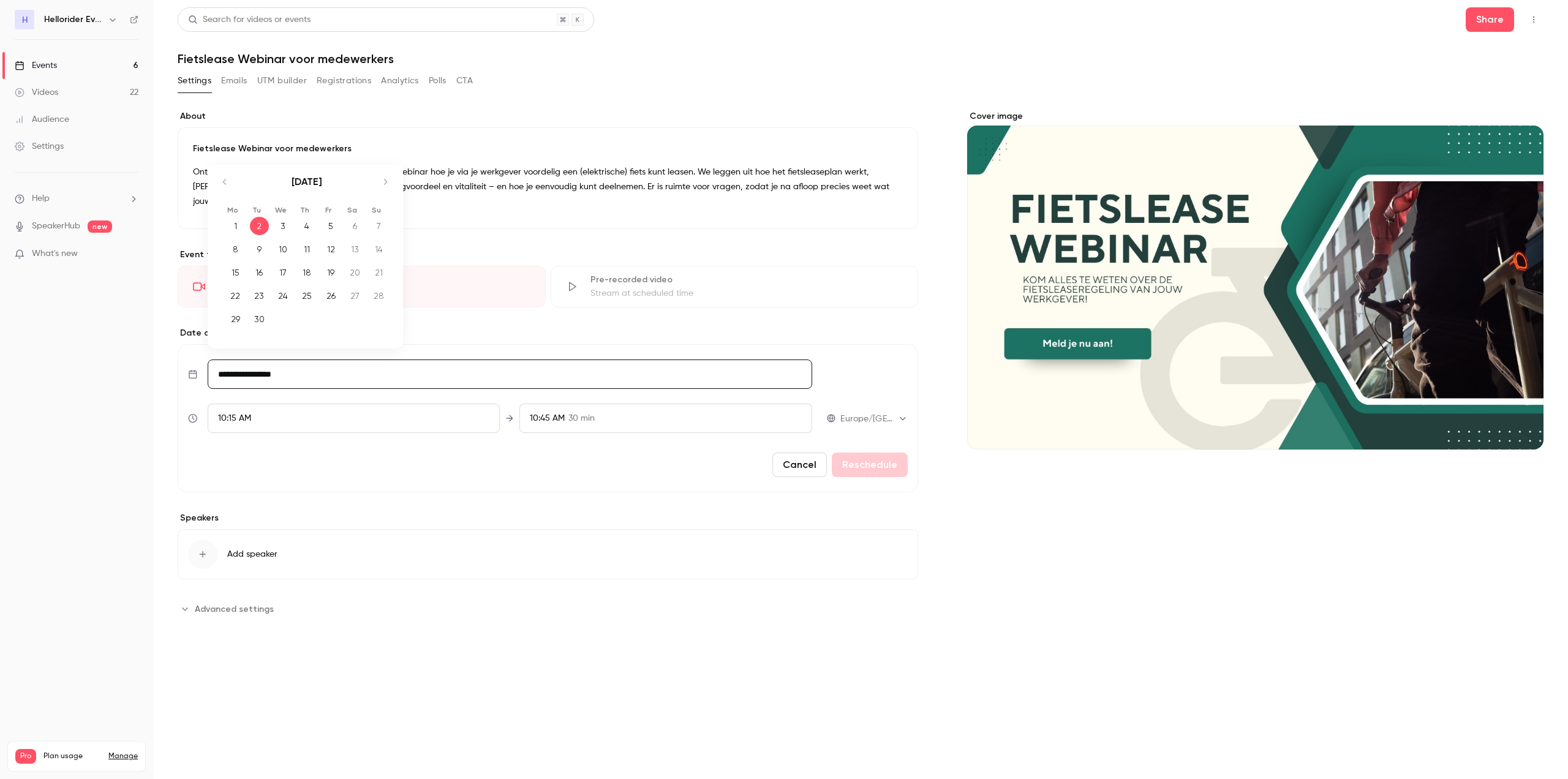
click at [286, 238] on td "10" at bounding box center [283, 250] width 24 height 24
click at [319, 359] on input "**********" at bounding box center [509, 374] width 605 height 29
click at [258, 217] on div "2" at bounding box center [259, 226] width 19 height 18
type input "**********"
click at [217, 603] on span "Advanced settings" at bounding box center [233, 609] width 79 height 13
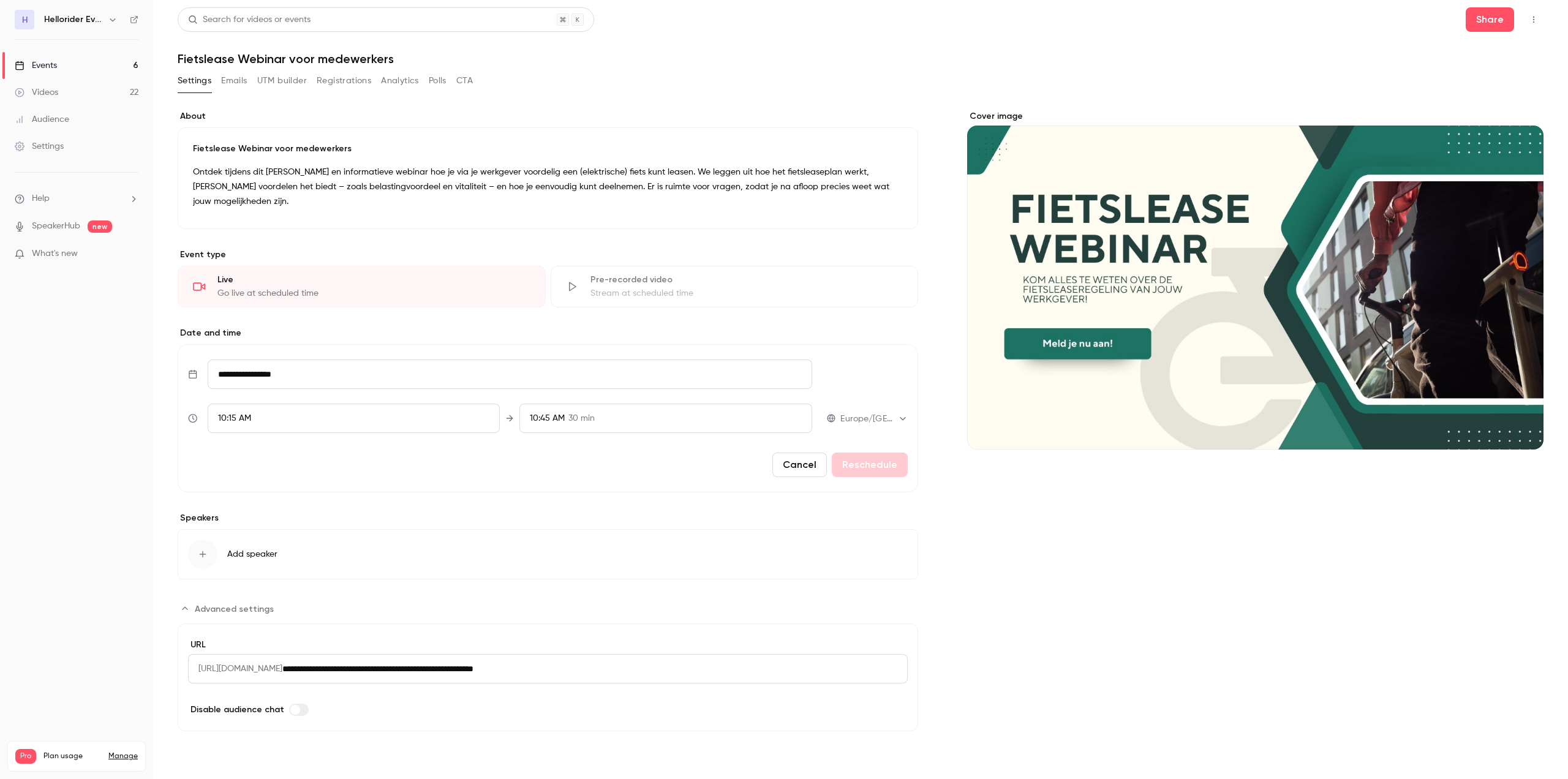
click at [481, 657] on input "**********" at bounding box center [594, 669] width 625 height 29
click at [652, 654] on input "**********" at bounding box center [594, 669] width 625 height 29
click at [214, 603] on span "Advanced settings" at bounding box center [233, 609] width 79 height 13
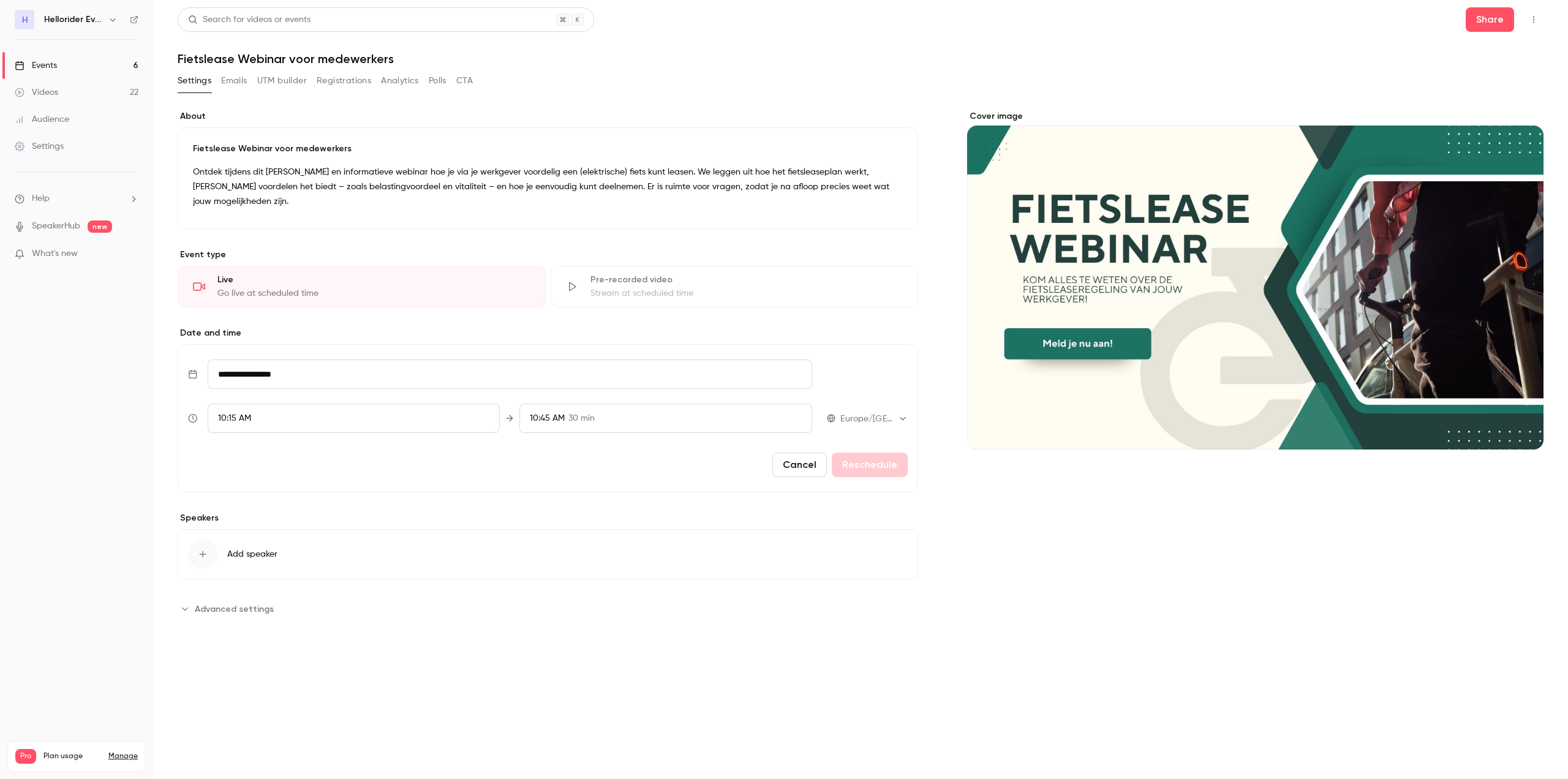
click at [202, 539] on div "button" at bounding box center [203, 554] width 29 height 29
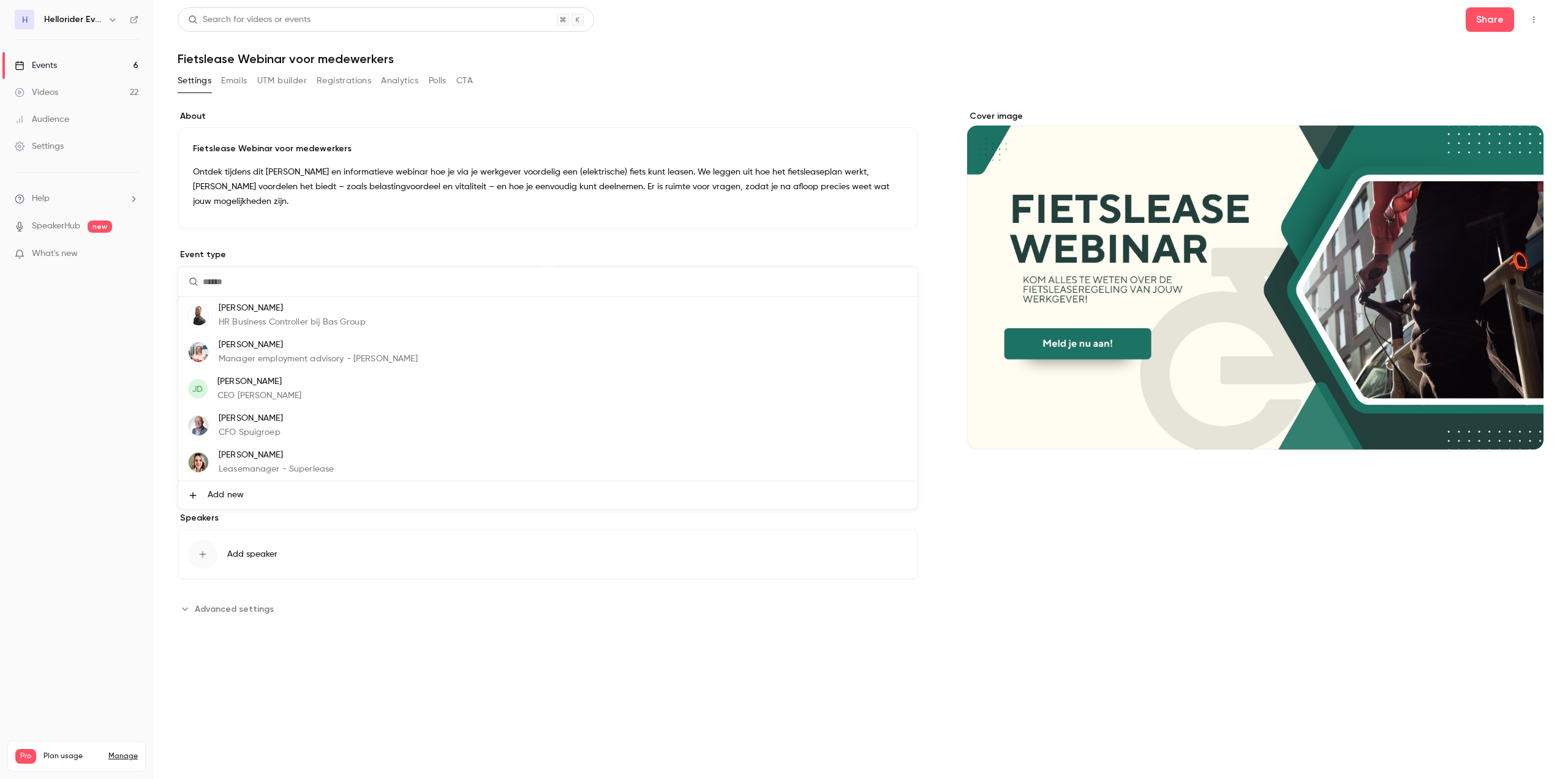
click at [133, 456] on div at bounding box center [784, 389] width 1568 height 779
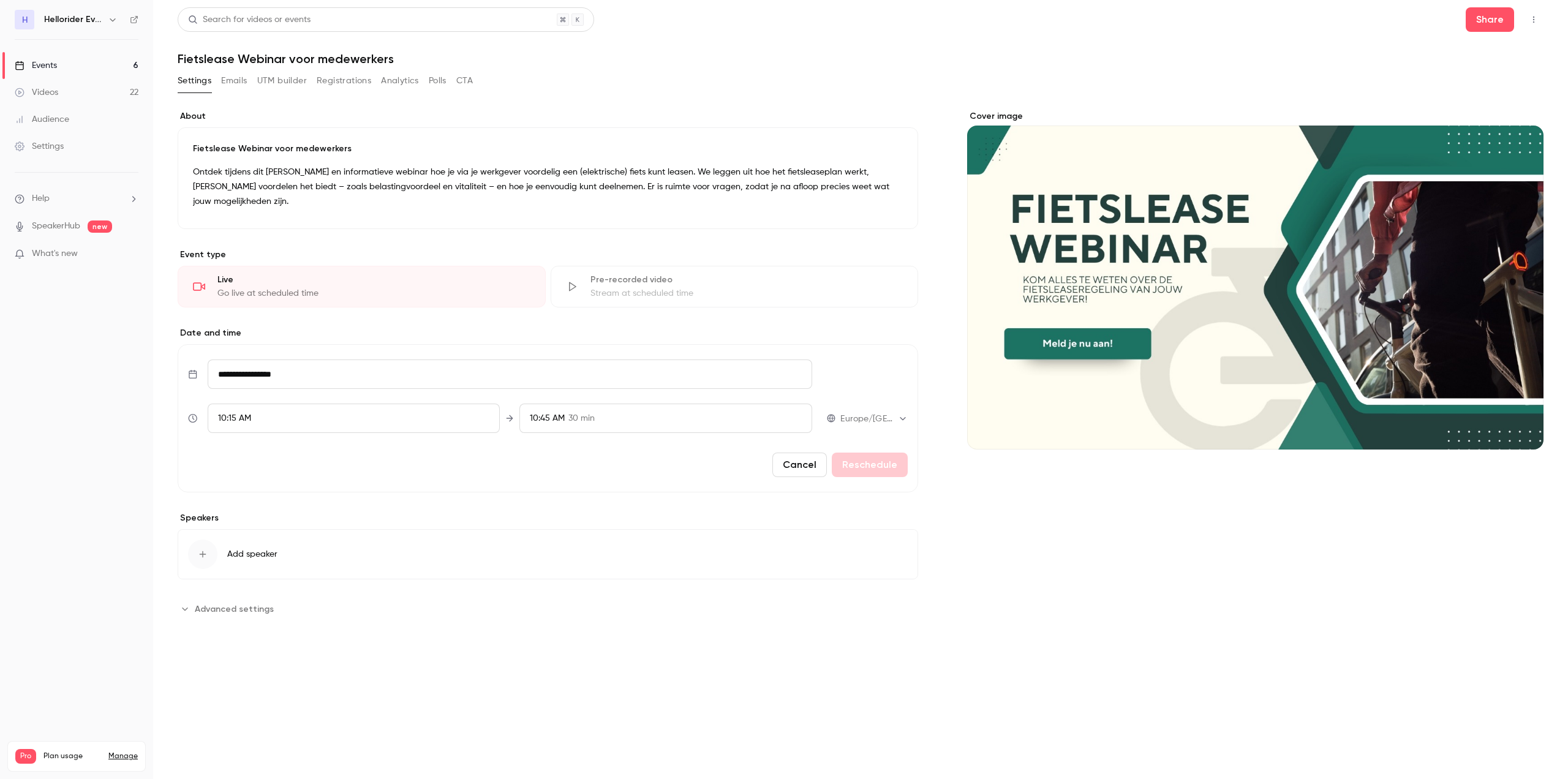
click at [799, 458] on button "Cancel" at bounding box center [799, 464] width 54 height 24
click at [102, 228] on span "new" at bounding box center [100, 227] width 24 height 13
click at [49, 223] on link "SpeakerHub" at bounding box center [55, 226] width 48 height 13
click at [87, 252] on p "What's new" at bounding box center [66, 253] width 104 height 13
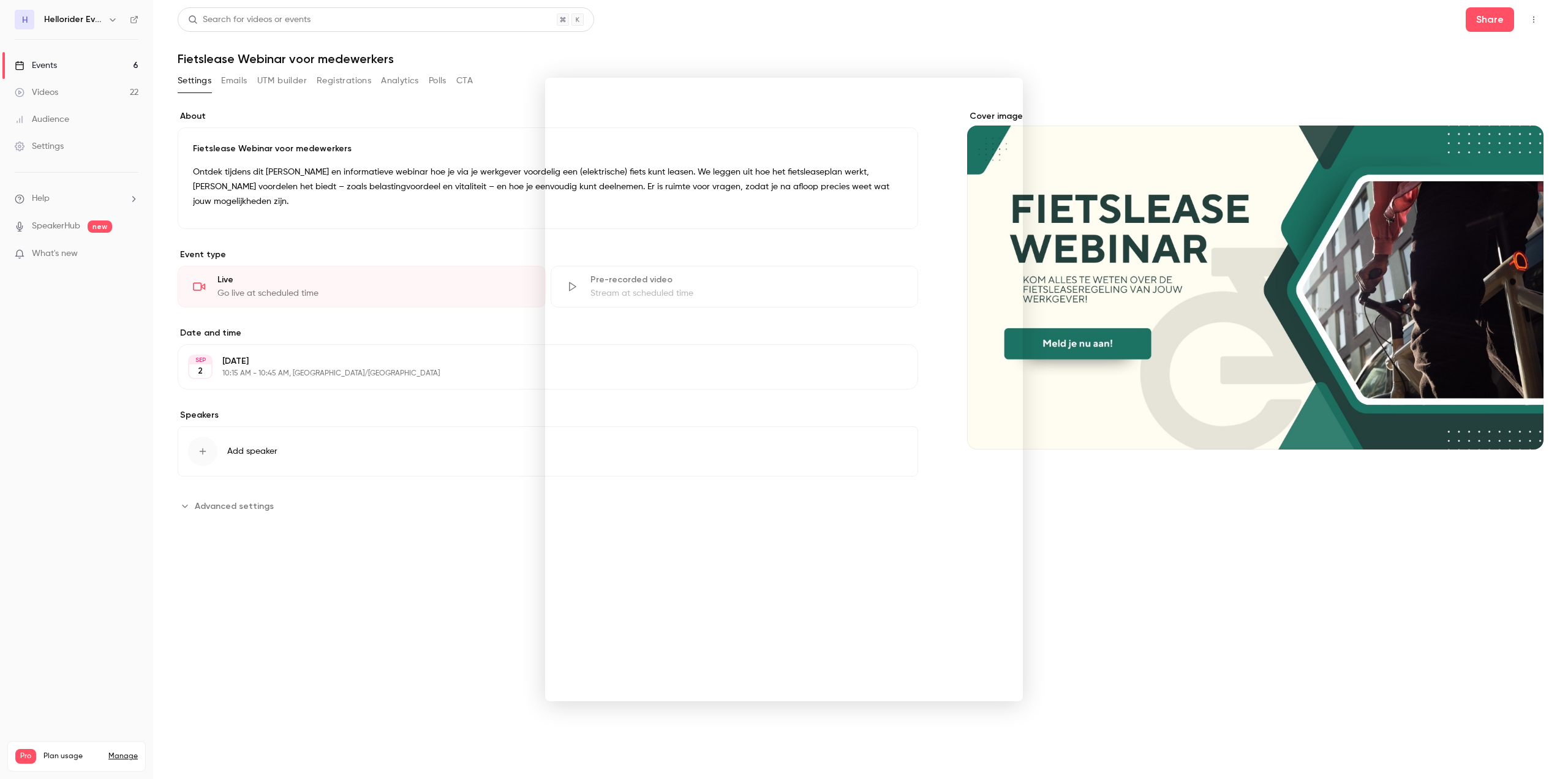
click at [920, 23] on div at bounding box center [784, 389] width 1568 height 779
click at [926, 45] on header "Search for videos or events Share Fietslease Webinar voor medewerkers" at bounding box center [860, 36] width 1365 height 59
